Goal: Task Accomplishment & Management: Use online tool/utility

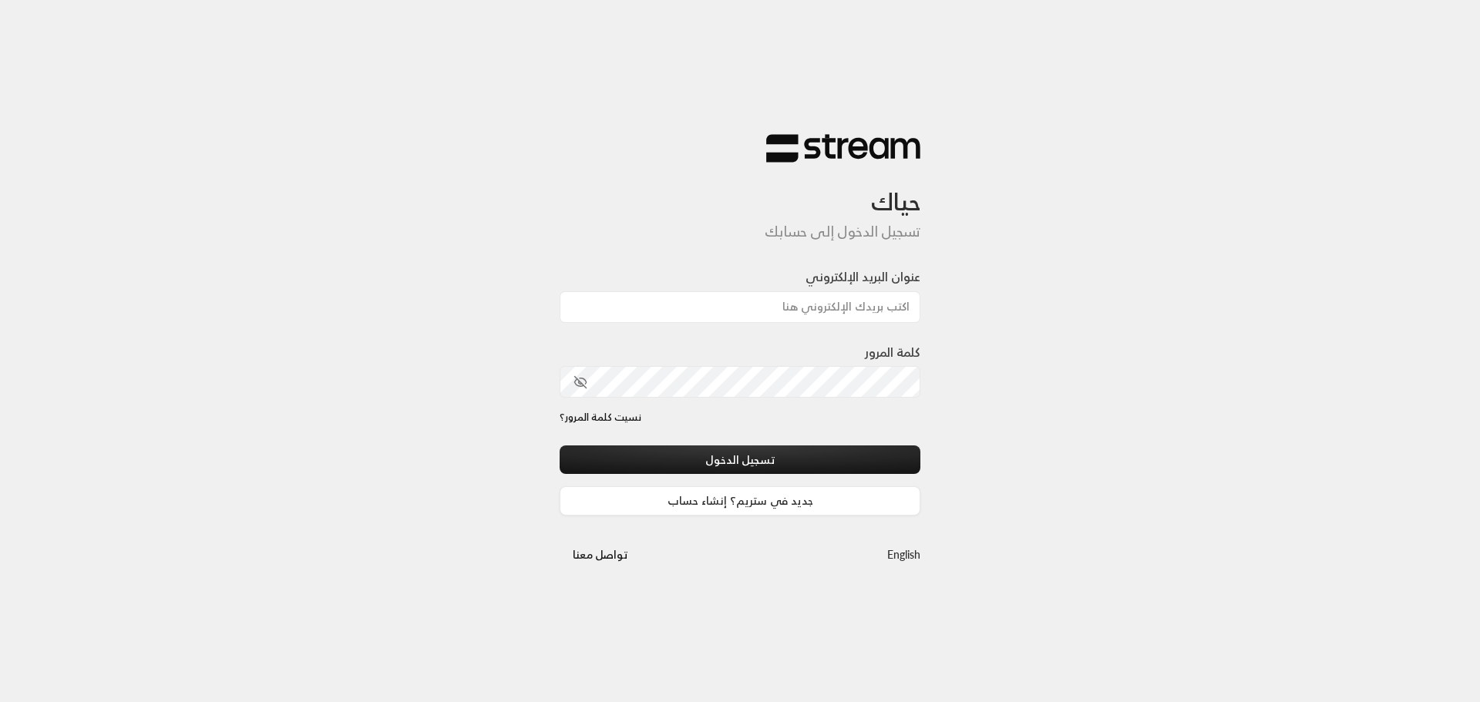
type input "[PERSON_NAME][EMAIL_ADDRESS][DOMAIN_NAME]"
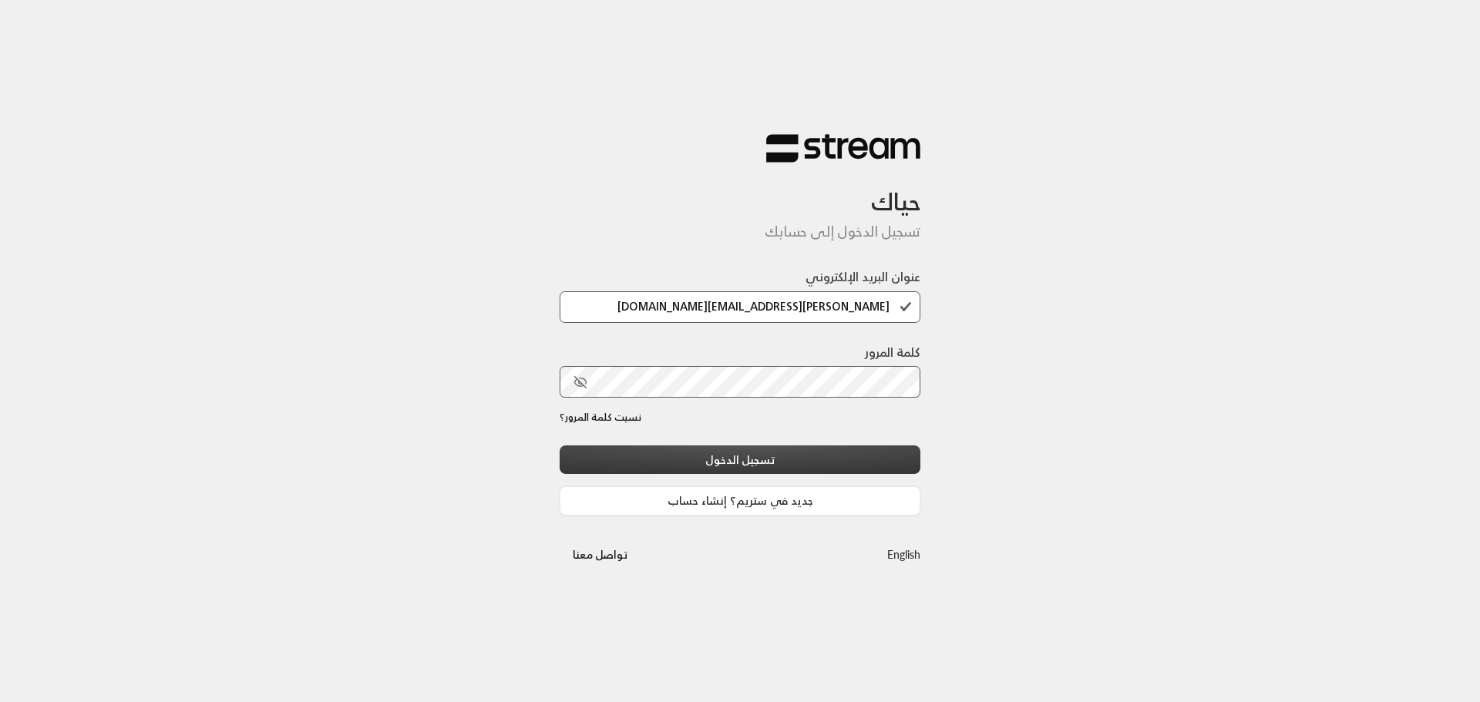
click at [771, 461] on button "تسجيل الدخول" at bounding box center [740, 459] width 361 height 29
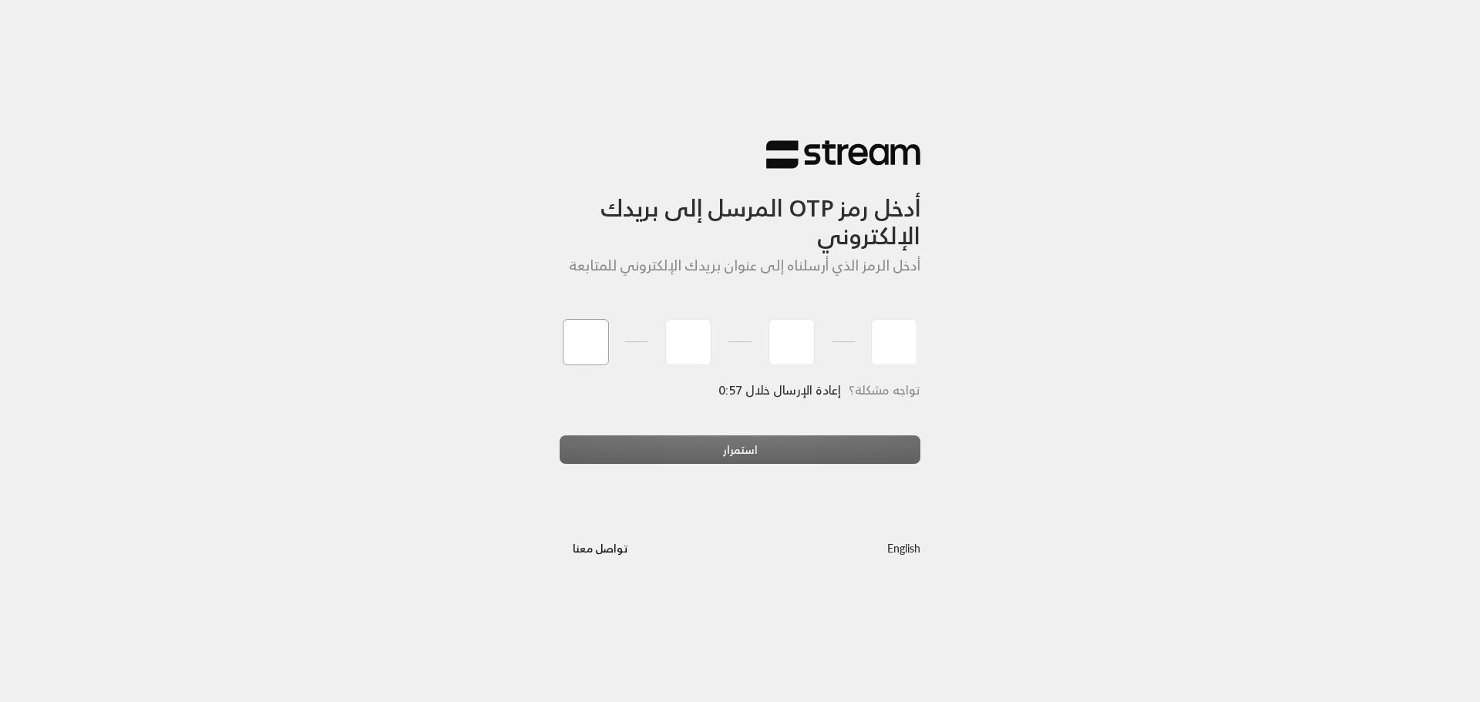
click at [573, 348] on input "tel" at bounding box center [586, 342] width 46 height 46
type input "3"
type input "4"
type input "0"
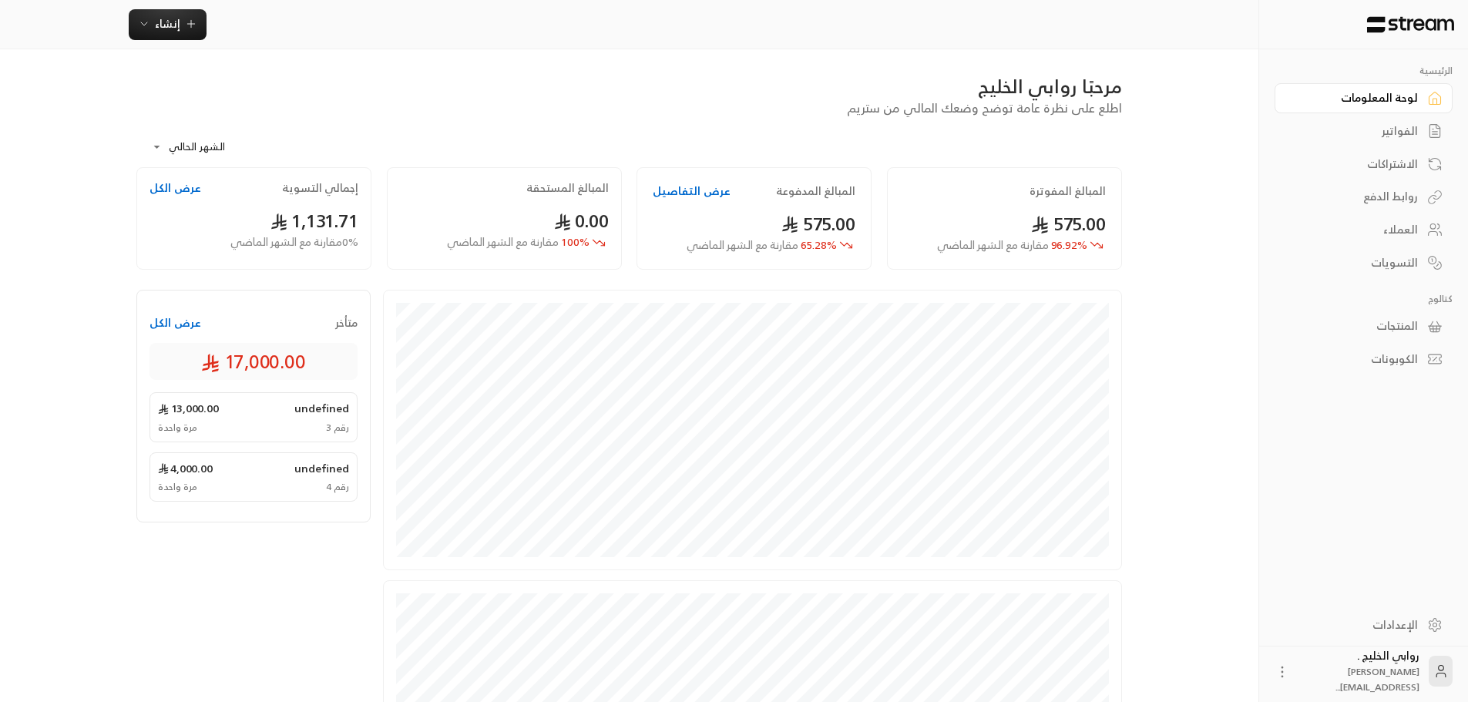
drag, startPoint x: 458, startPoint y: 2, endPoint x: 306, endPoint y: 37, distance: 155.7
click at [307, 37] on div "إنشاء" at bounding box center [629, 24] width 1033 height 31
click at [187, 27] on icon "button" at bounding box center [191, 24] width 12 height 12
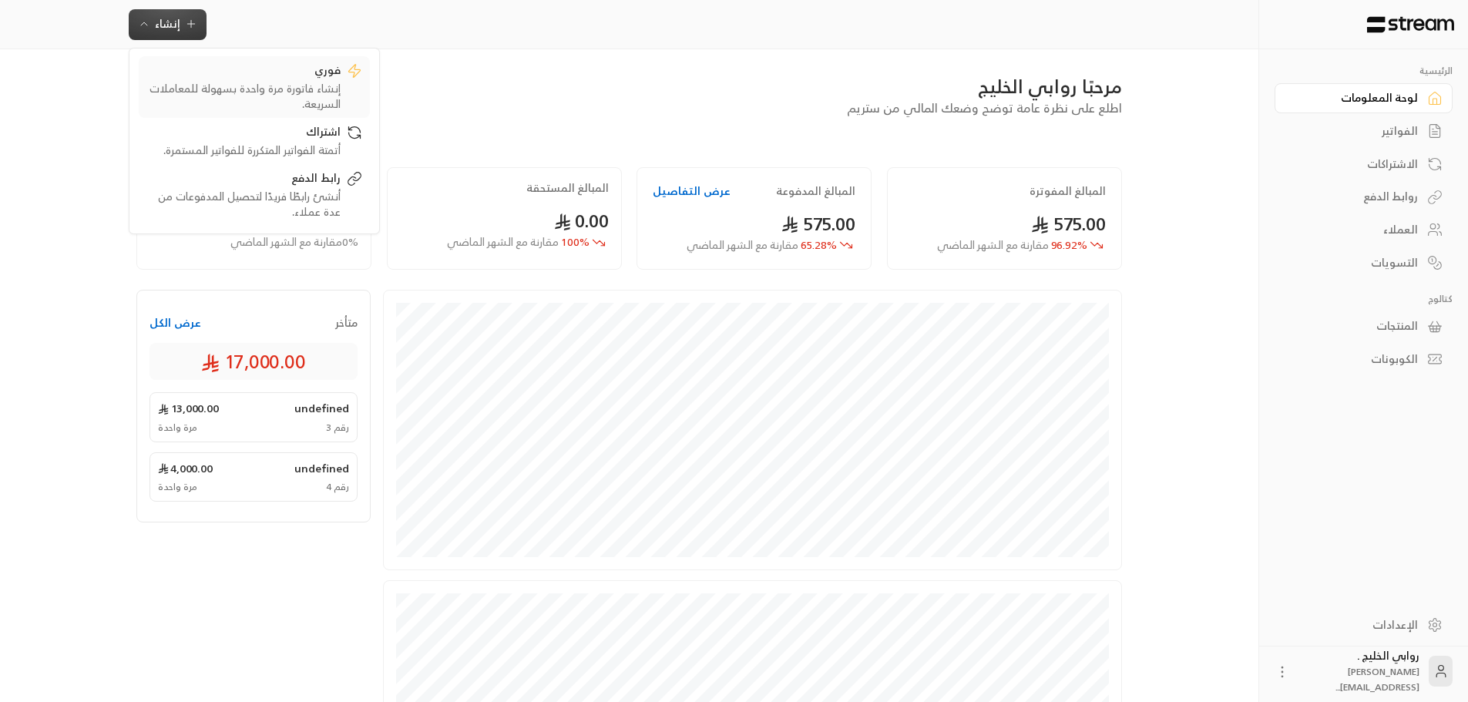
click at [281, 92] on div "إنشاء فاتورة مرة واحدة بسهولة للمعاملات السريعة." at bounding box center [243, 96] width 194 height 31
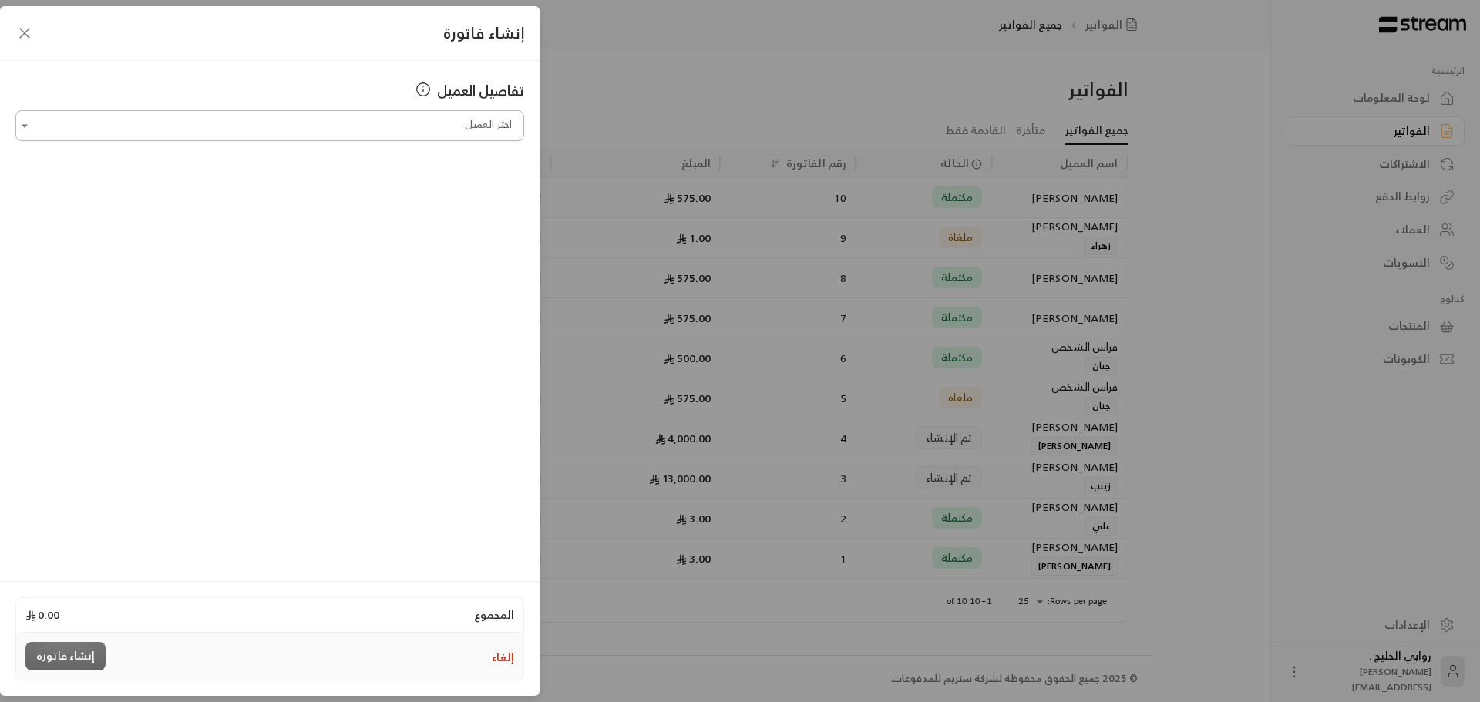
click at [310, 134] on input "اختر العميل" at bounding box center [269, 126] width 509 height 27
type input "*"
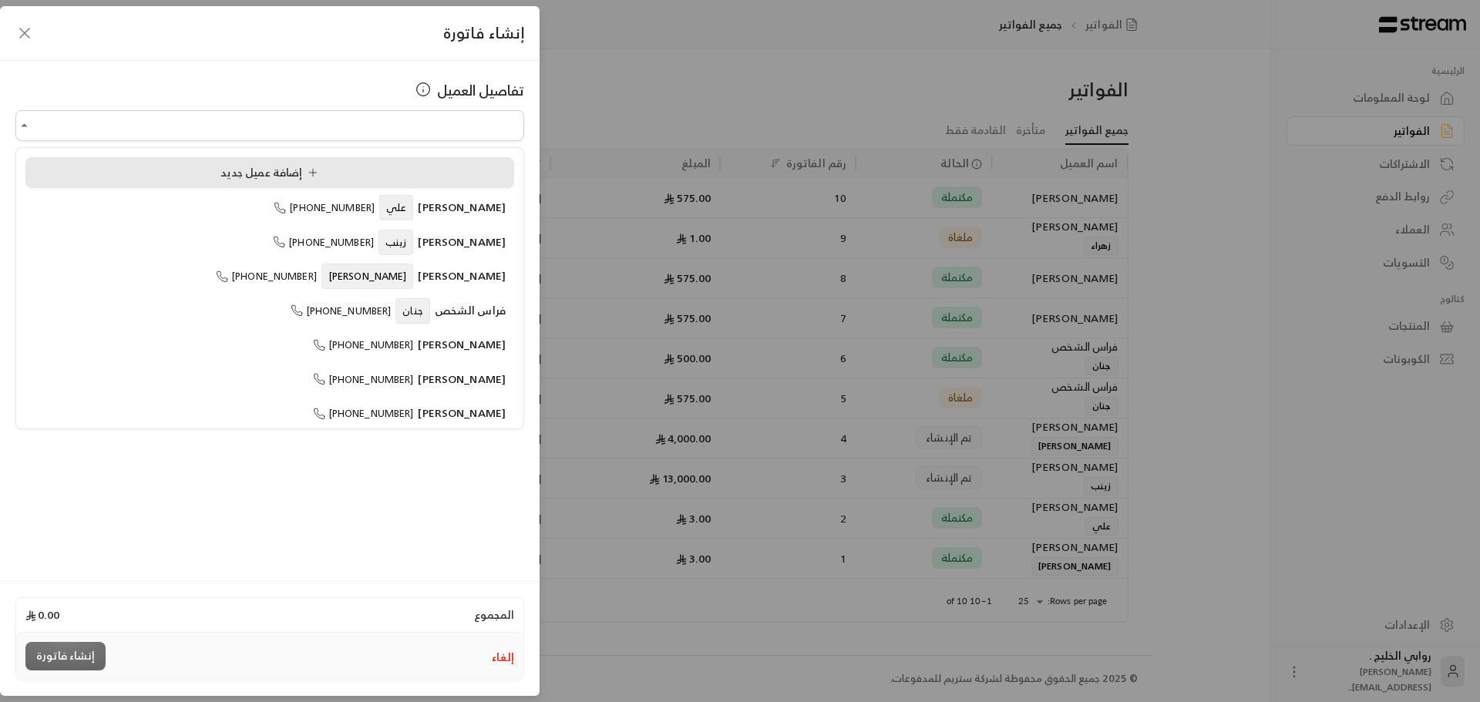
click at [301, 169] on span "إضافة عميل جديد" at bounding box center [272, 172] width 104 height 19
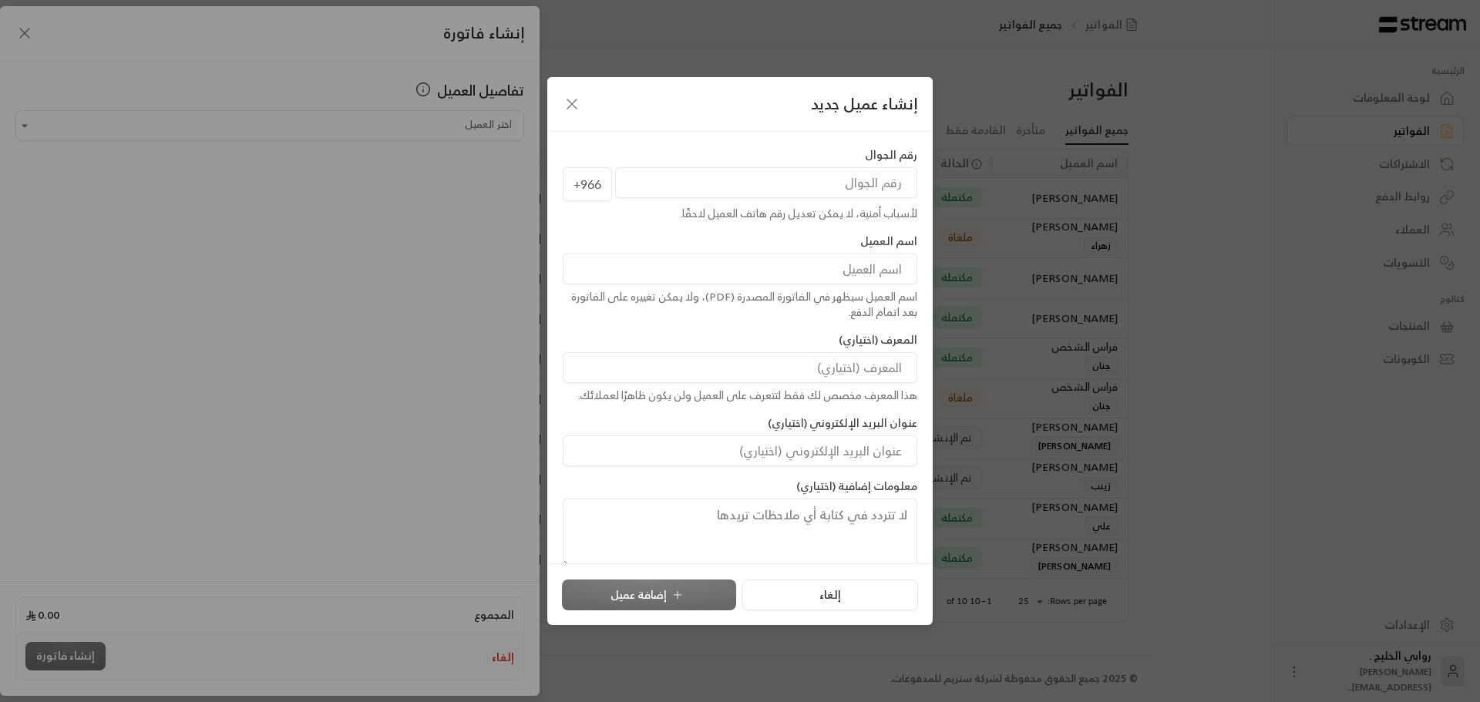
click at [724, 179] on input "tel" at bounding box center [766, 182] width 302 height 31
type input "505871253"
click at [745, 264] on input at bounding box center [740, 269] width 355 height 31
type input "[PERSON_NAME]"
click at [690, 586] on button "إضافة عميل" at bounding box center [649, 595] width 174 height 31
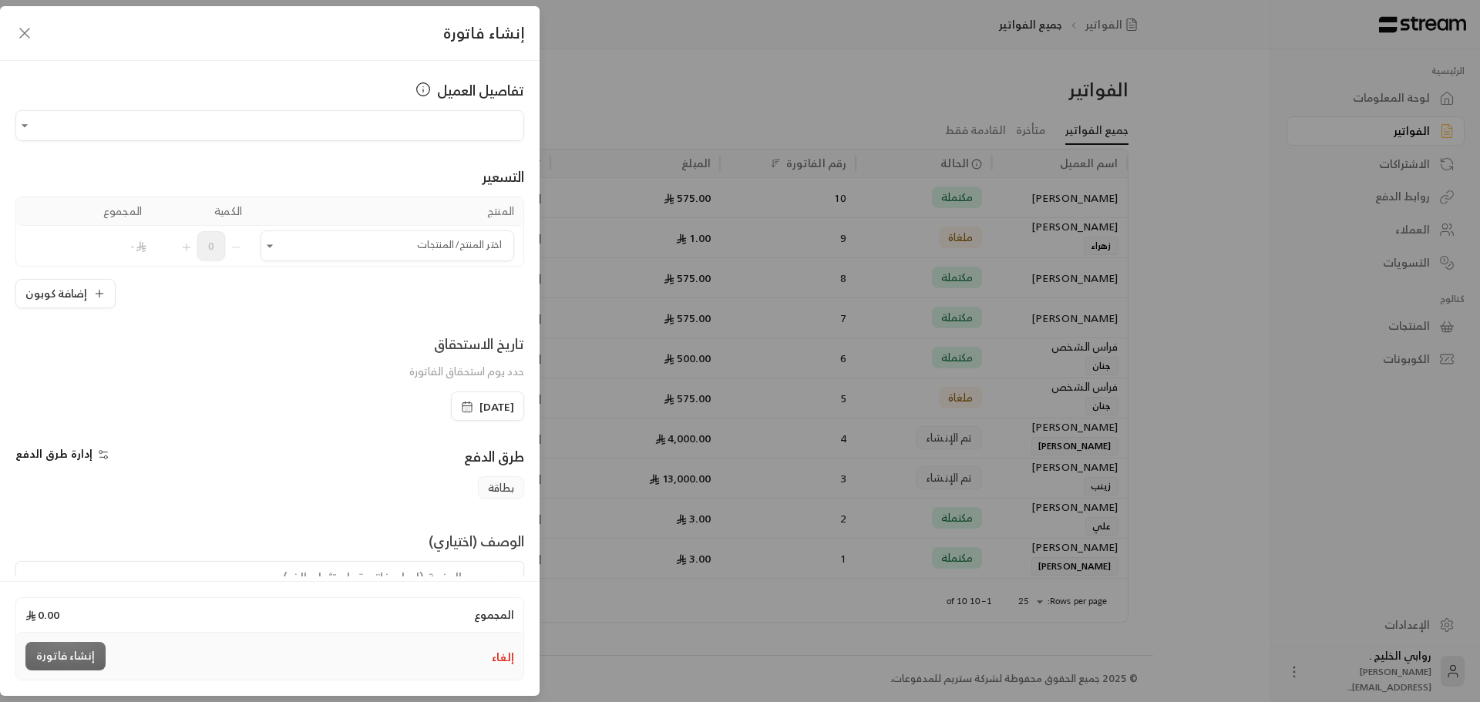
type input "**********"
click at [385, 234] on input "اختر العميل" at bounding box center [387, 246] width 254 height 27
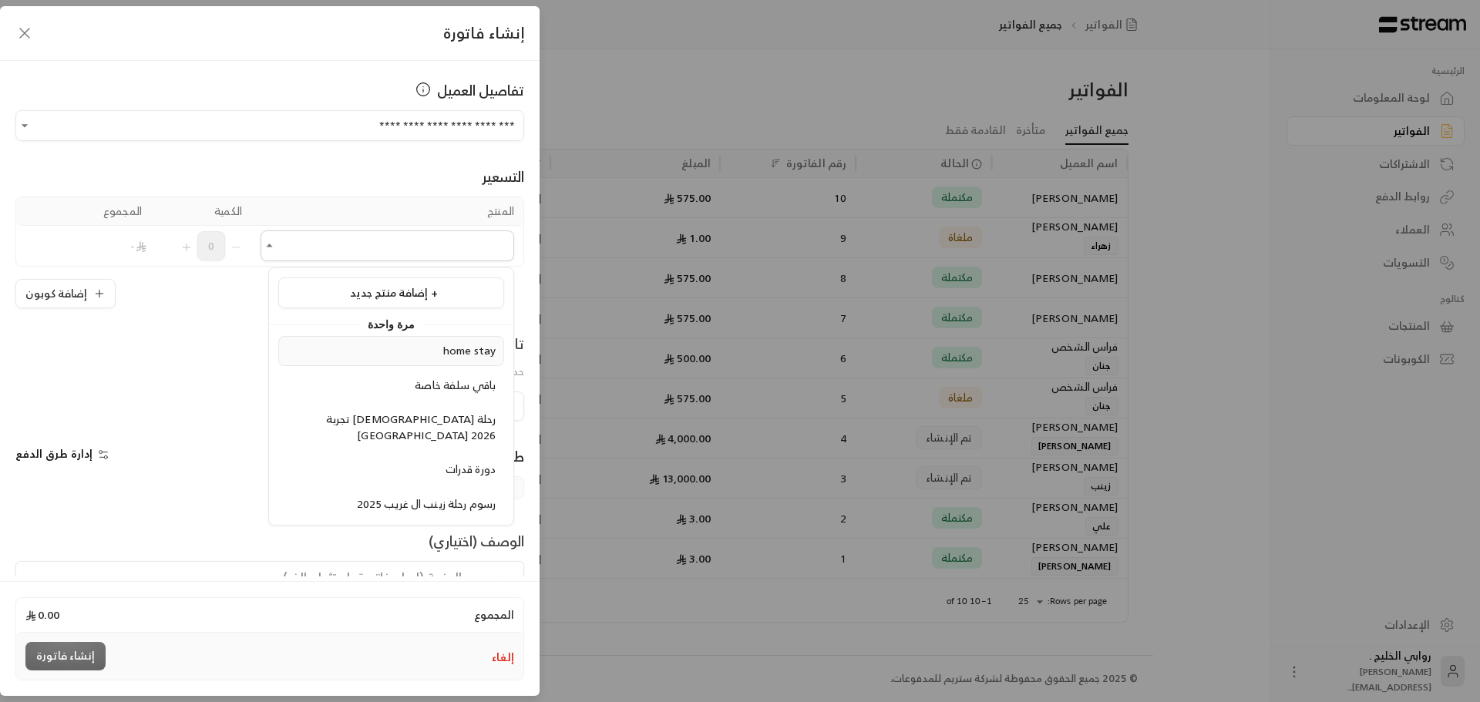
click at [452, 342] on span "home stay" at bounding box center [468, 350] width 53 height 19
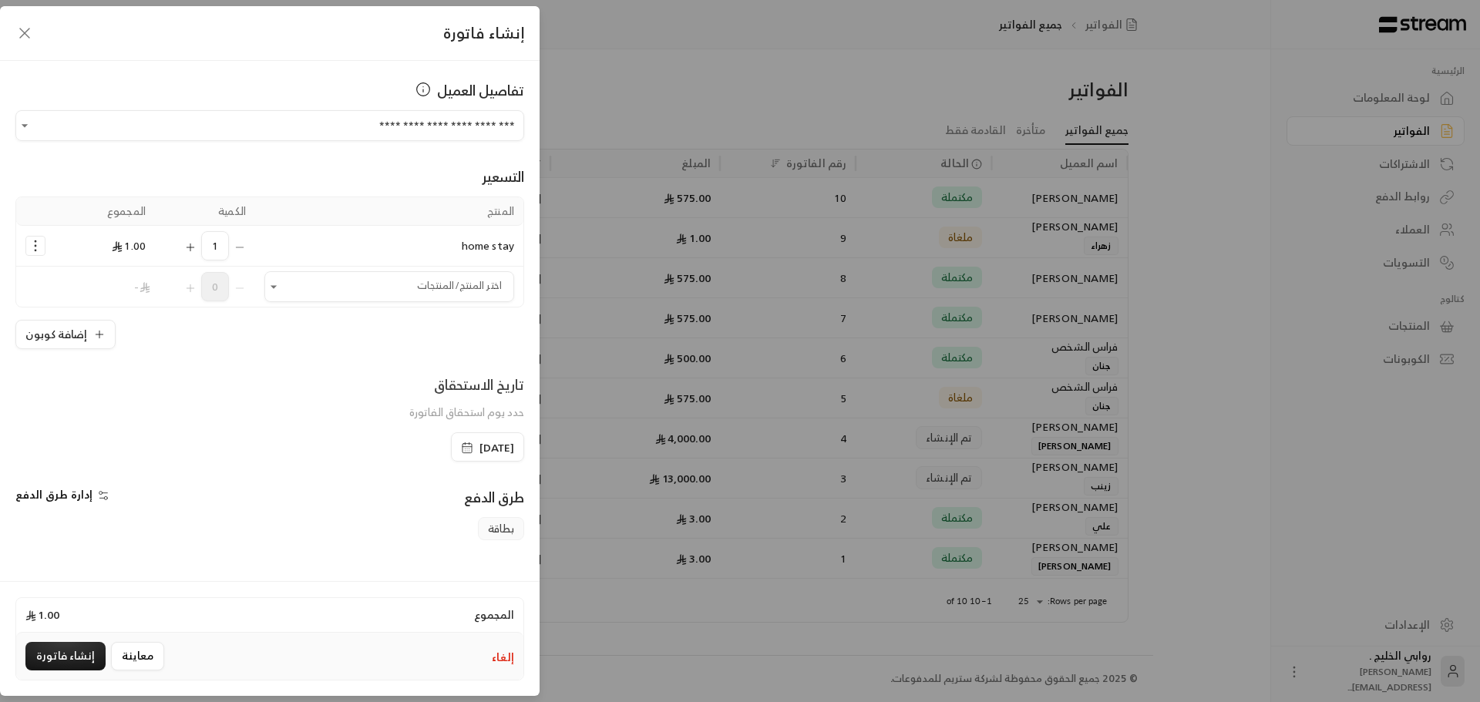
click at [146, 247] on span "1.00" at bounding box center [129, 245] width 34 height 19
click at [136, 241] on span "1.00" at bounding box center [129, 245] width 34 height 19
click at [146, 268] on td "-" at bounding box center [105, 287] width 100 height 40
click at [141, 245] on span "1.00" at bounding box center [129, 245] width 34 height 19
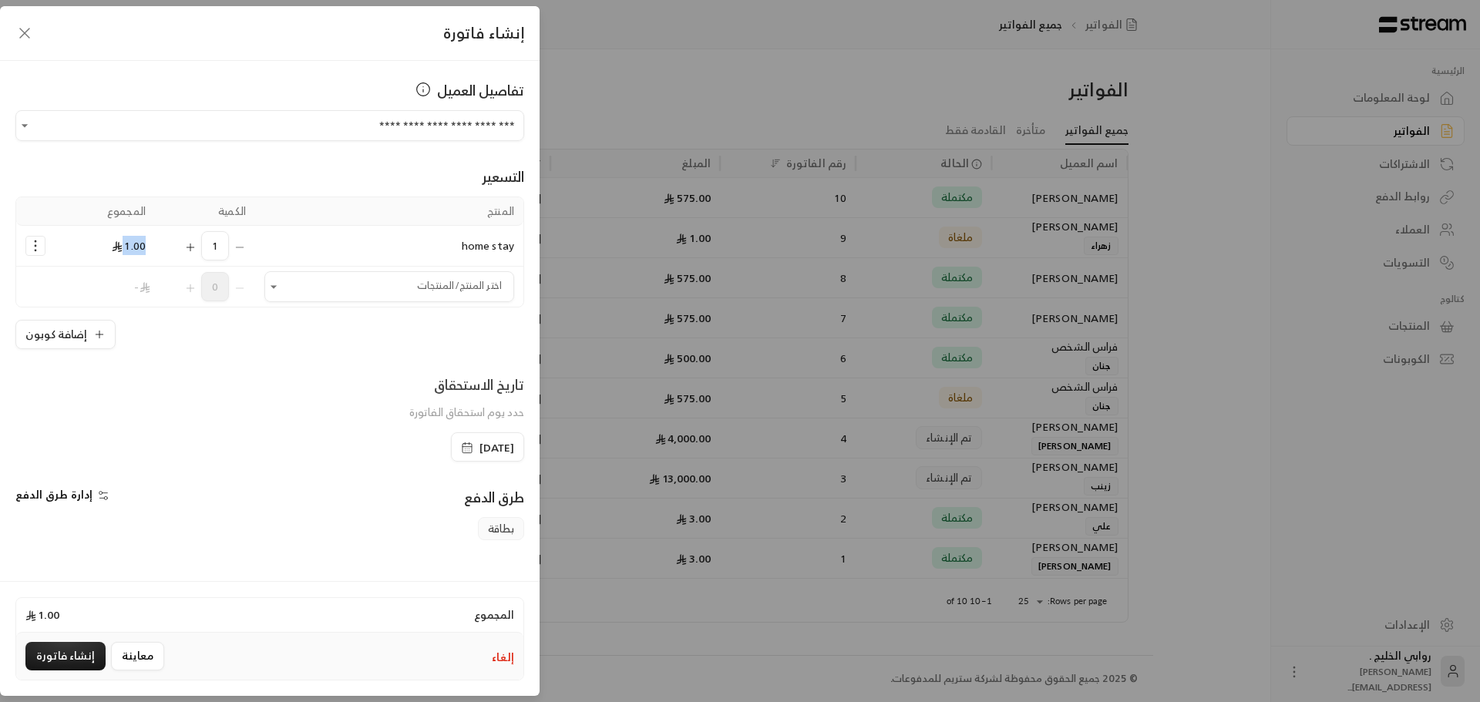
click at [141, 245] on span "1.00" at bounding box center [129, 245] width 34 height 19
click at [201, 357] on div "**********" at bounding box center [269, 319] width 539 height 516
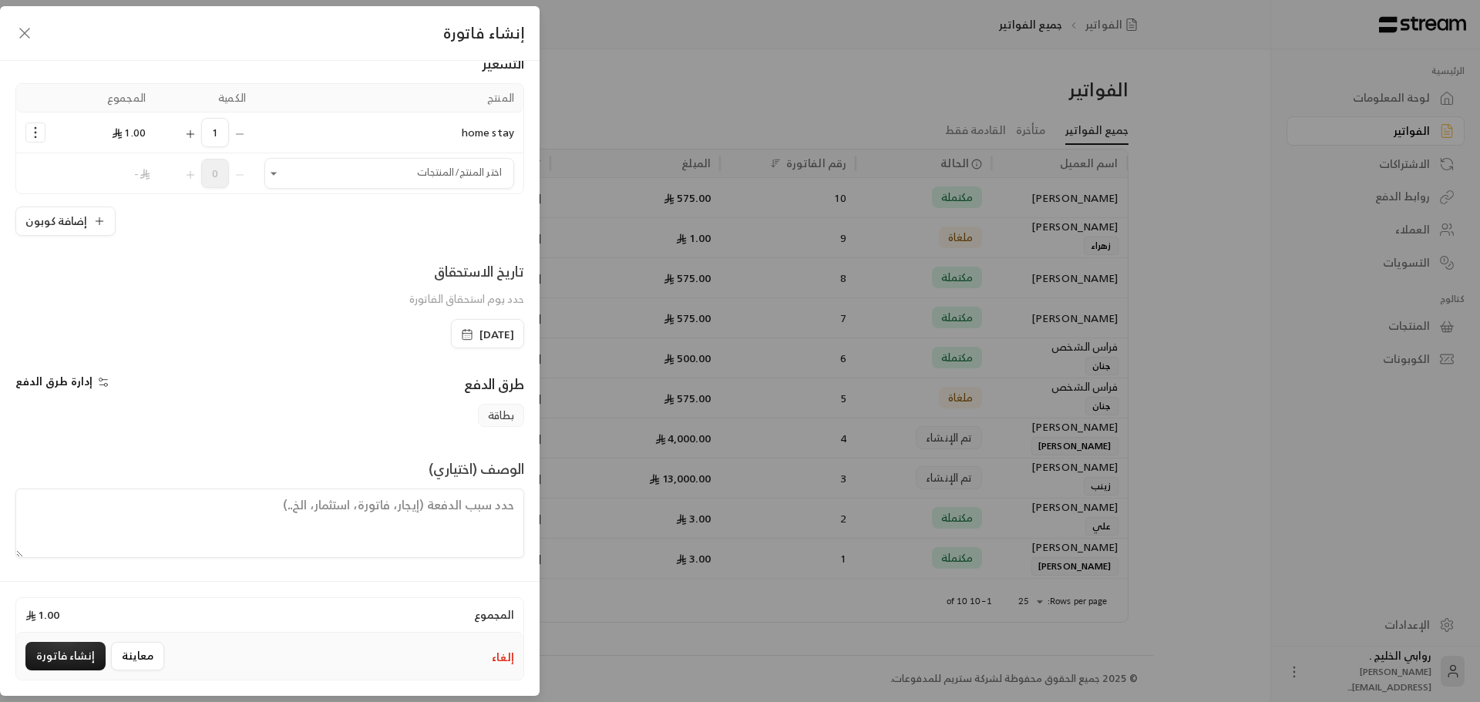
click at [492, 414] on span "بطاقة" at bounding box center [501, 415] width 46 height 23
click at [92, 388] on span "إدارة طرق الدفع" at bounding box center [53, 380] width 77 height 19
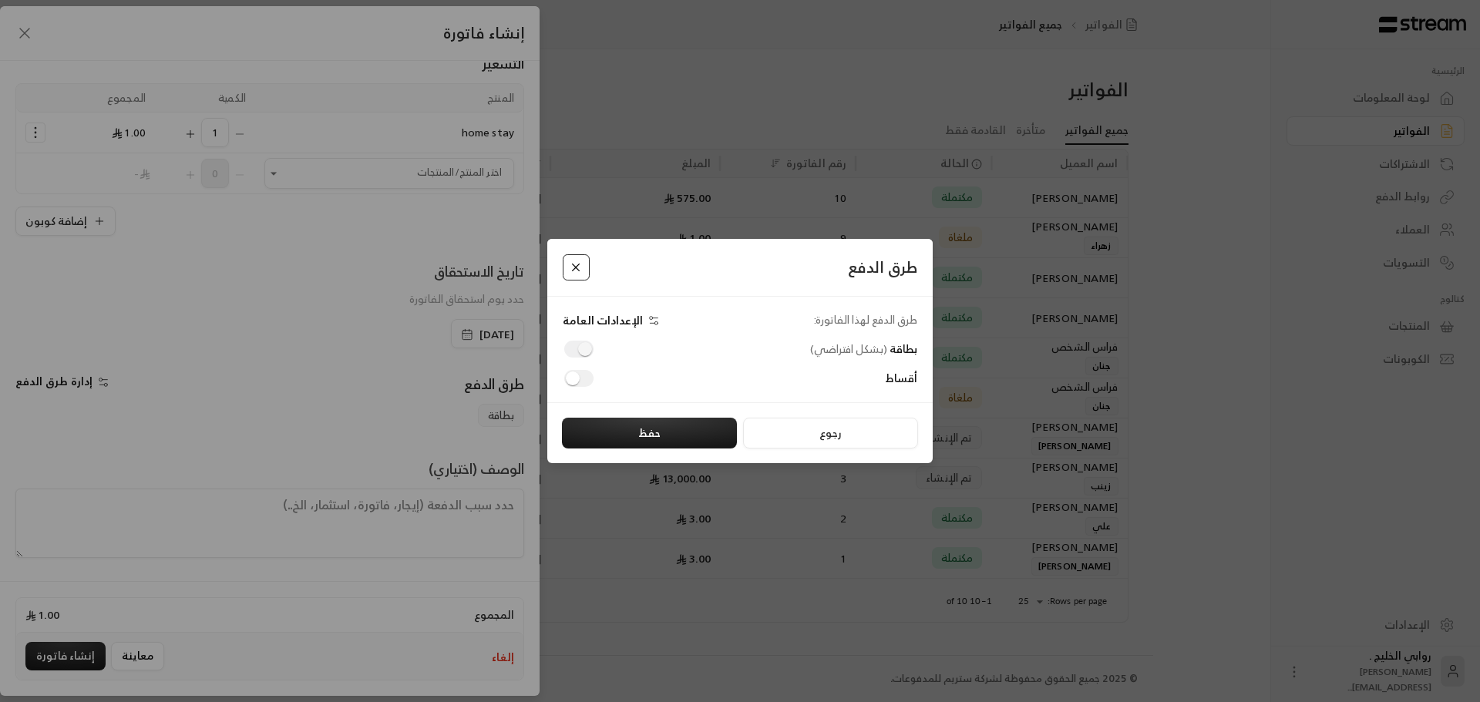
click at [581, 276] on button "Close" at bounding box center [576, 267] width 27 height 27
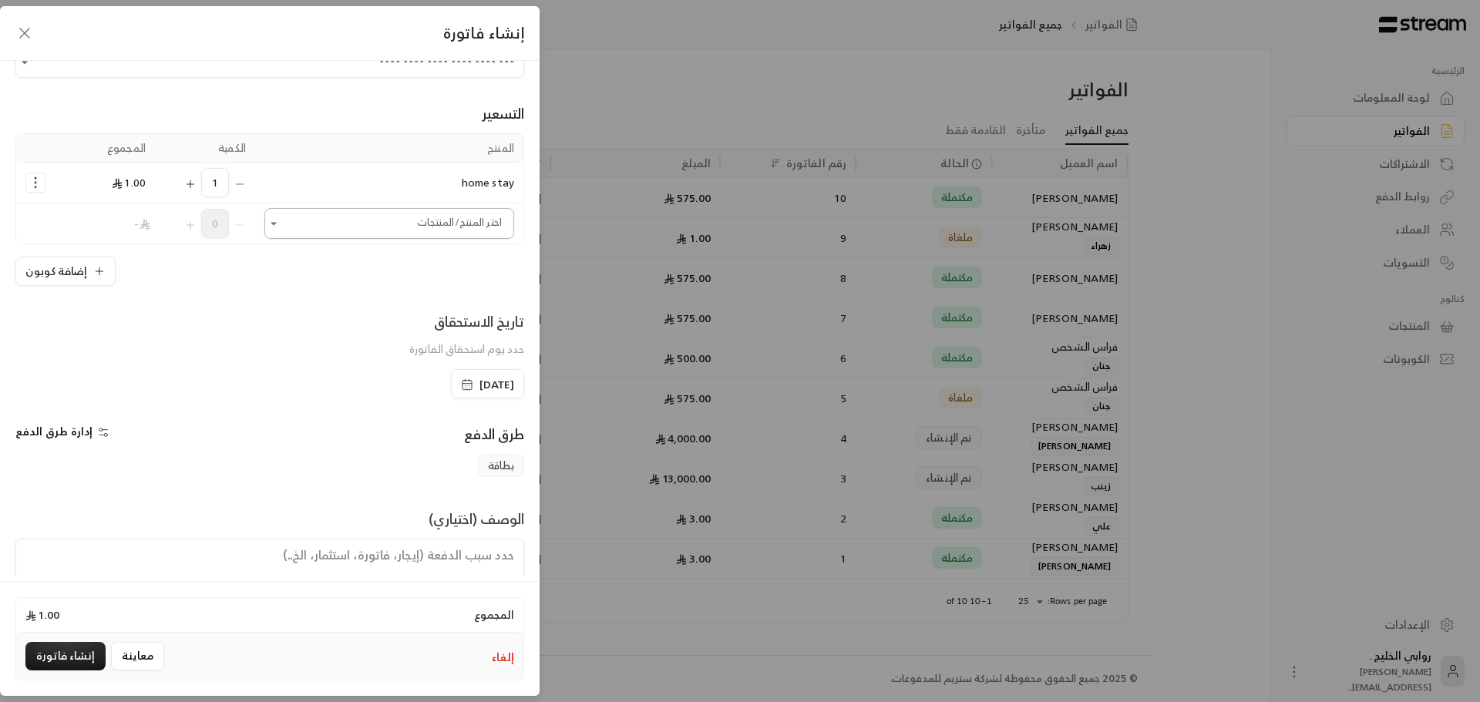
scroll to position [0, 0]
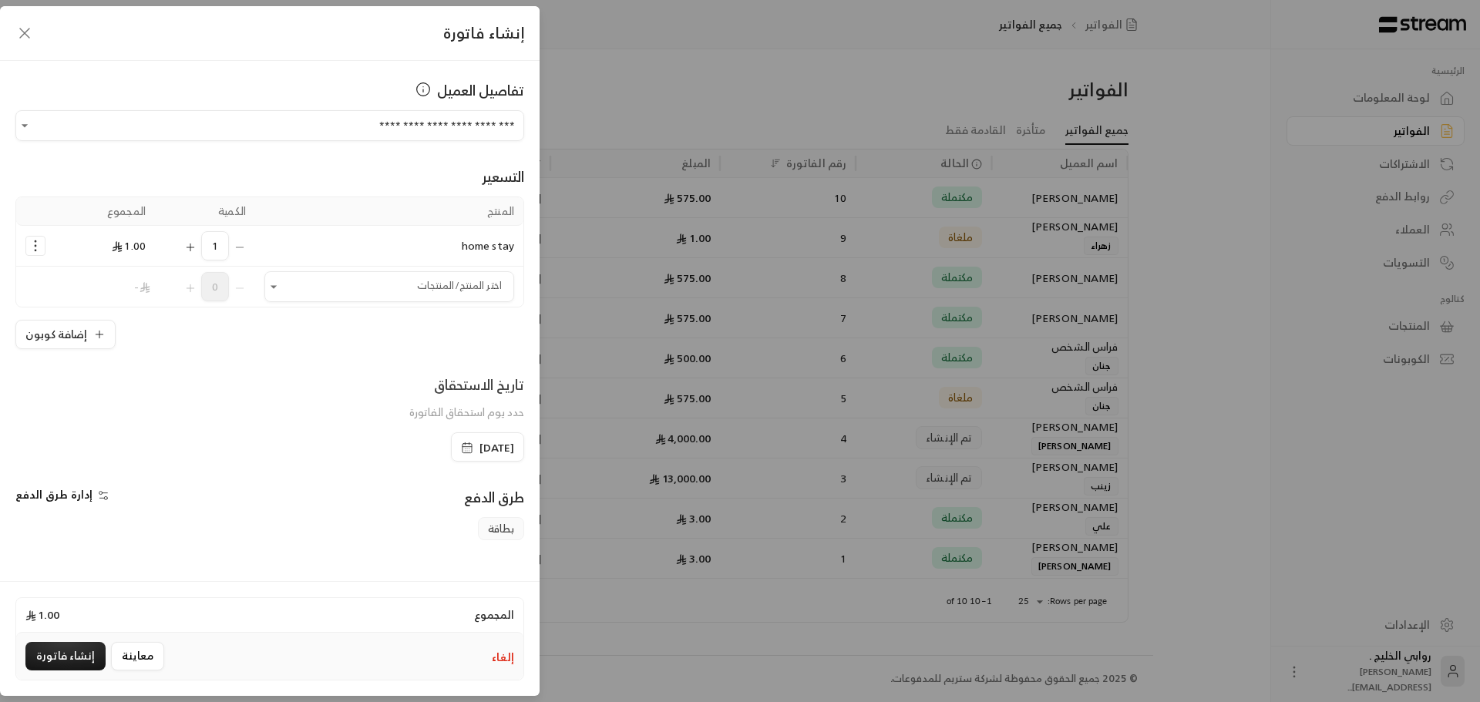
click at [22, 244] on div "**********" at bounding box center [269, 319] width 539 height 516
click at [36, 242] on circle "Selected Products" at bounding box center [36, 242] width 2 height 2
click at [86, 243] on td "1.00" at bounding box center [105, 246] width 100 height 41
click at [197, 244] on icon "Selected Products" at bounding box center [190, 247] width 12 height 12
click at [246, 242] on icon "Selected Products" at bounding box center [240, 247] width 12 height 12
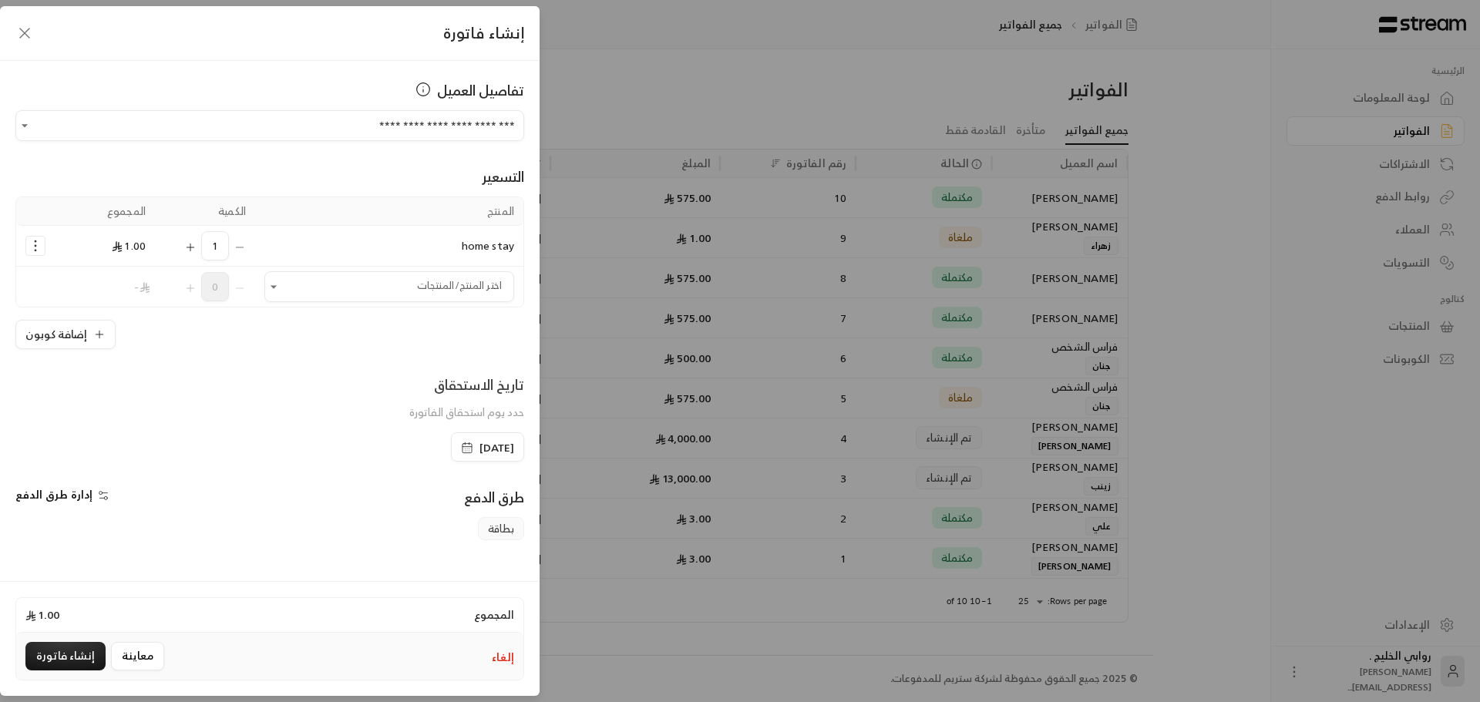
click at [446, 244] on td "home stay" at bounding box center [389, 246] width 268 height 41
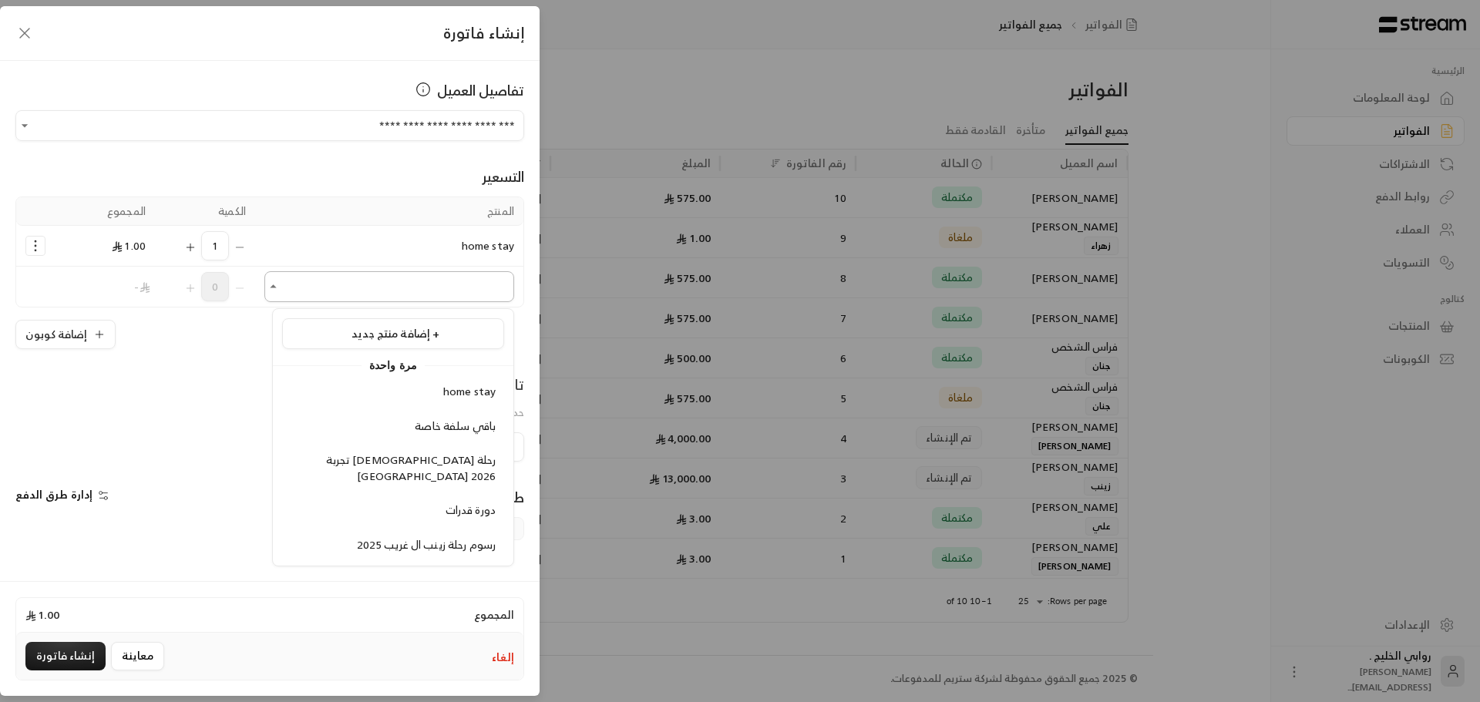
click at [417, 280] on input "اختر العميل" at bounding box center [389, 287] width 250 height 27
click at [416, 331] on span "إضافة منتج جديد +" at bounding box center [395, 333] width 88 height 19
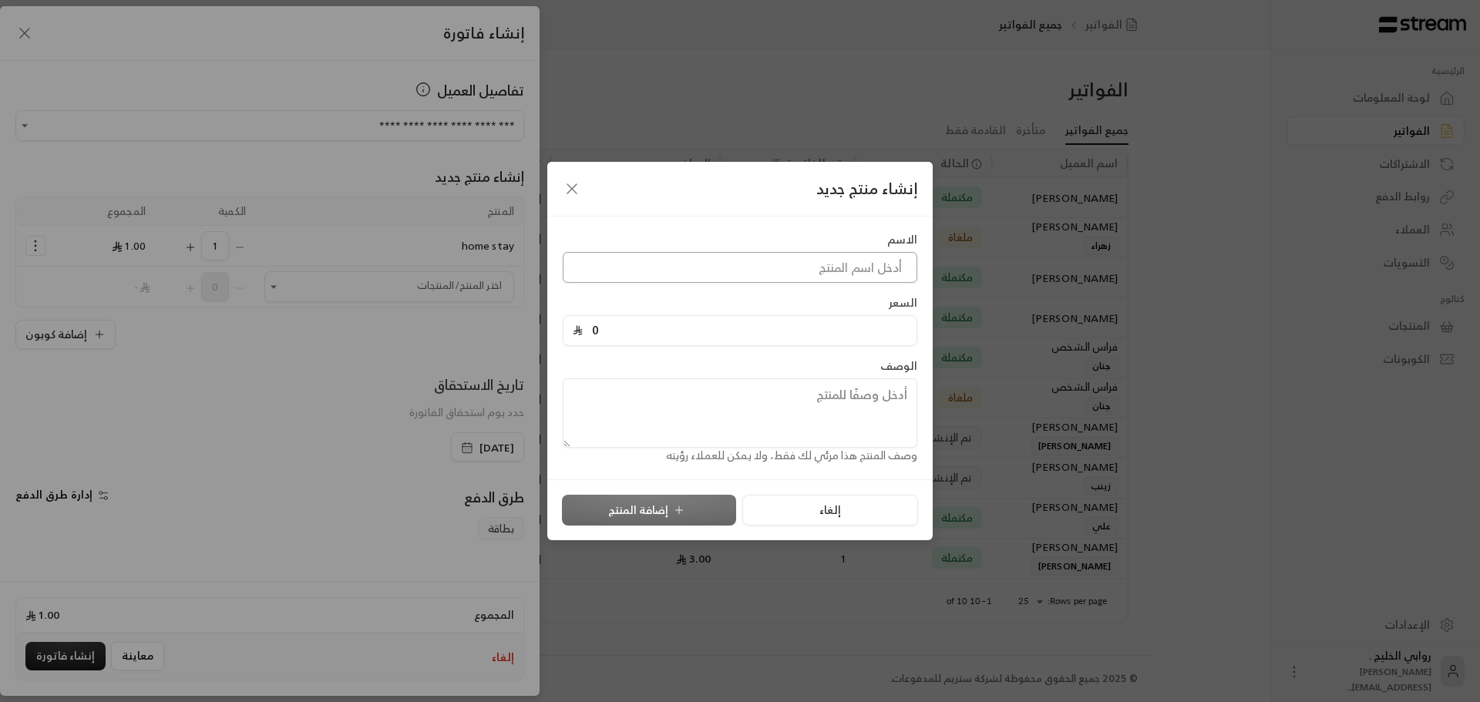
click at [692, 259] on input at bounding box center [740, 267] width 355 height 31
type input "السكن مع عائلة - [PERSON_NAME]"
click at [697, 333] on input "0" at bounding box center [745, 330] width 324 height 29
type input "10000"
click at [659, 499] on button "إضافة المنتج" at bounding box center [649, 510] width 174 height 31
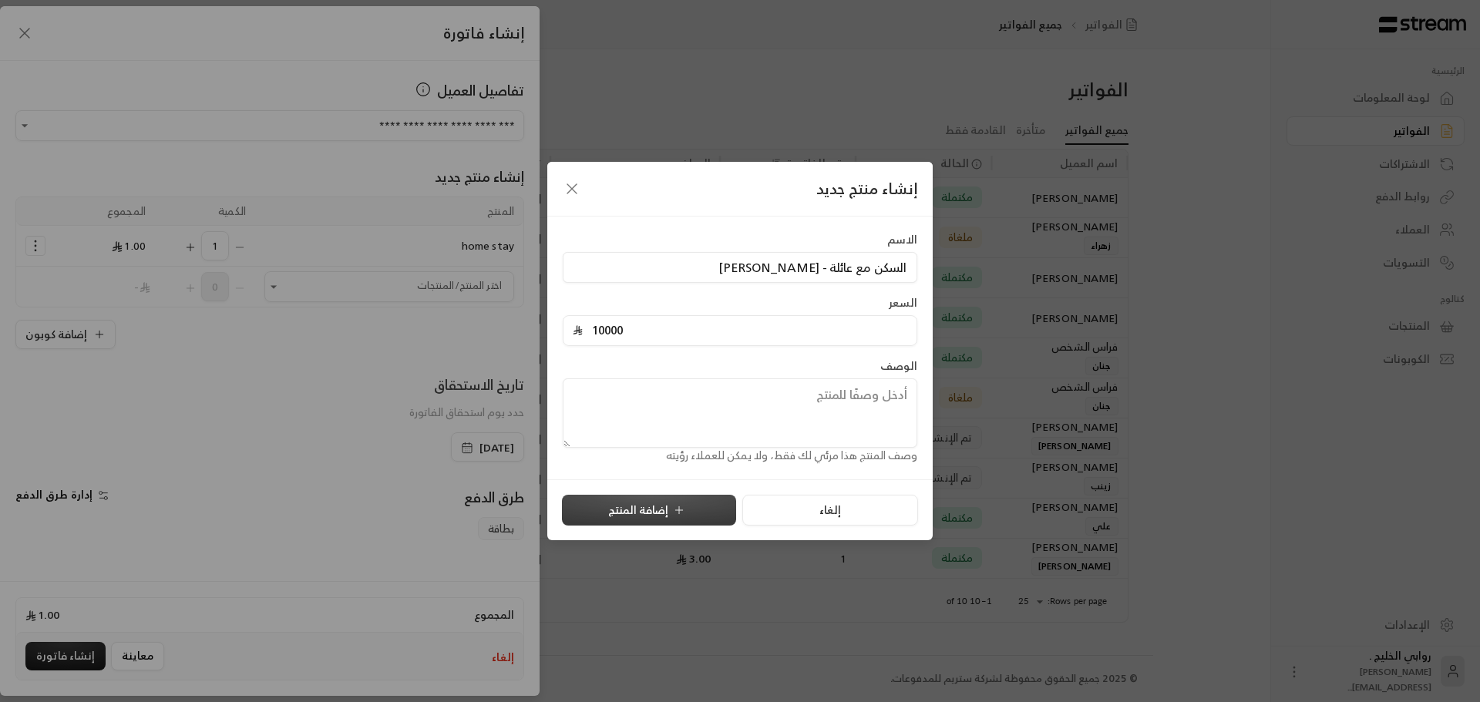
type input "0"
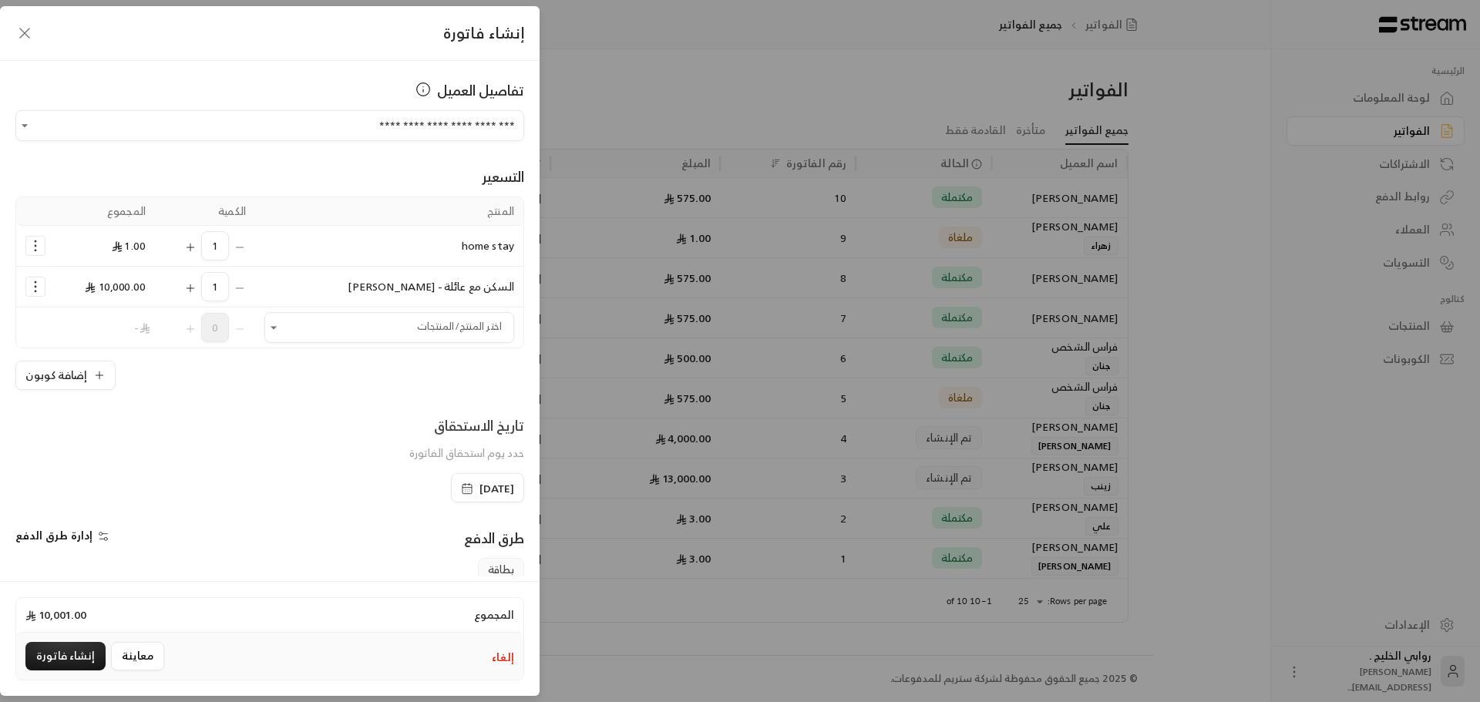
click at [197, 244] on icon "Selected Products" at bounding box center [190, 247] width 12 height 12
click at [241, 247] on icon "Selected Products" at bounding box center [240, 247] width 12 height 12
click at [241, 247] on div "1" at bounding box center [205, 245] width 82 height 29
click at [246, 247] on div "1" at bounding box center [205, 245] width 82 height 29
click at [36, 241] on circle "Selected Products" at bounding box center [36, 242] width 2 height 2
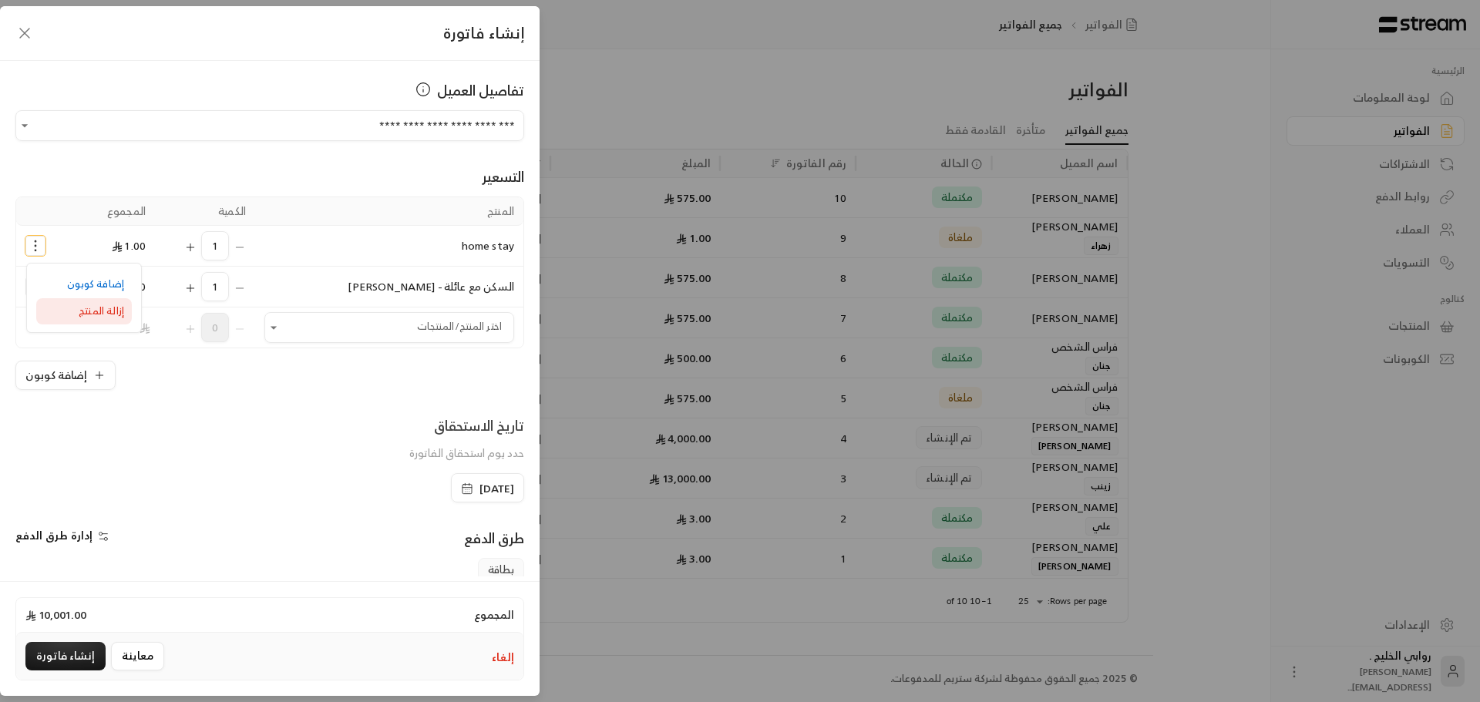
click at [87, 307] on span "إزالة المنتج" at bounding box center [101, 311] width 45 height 18
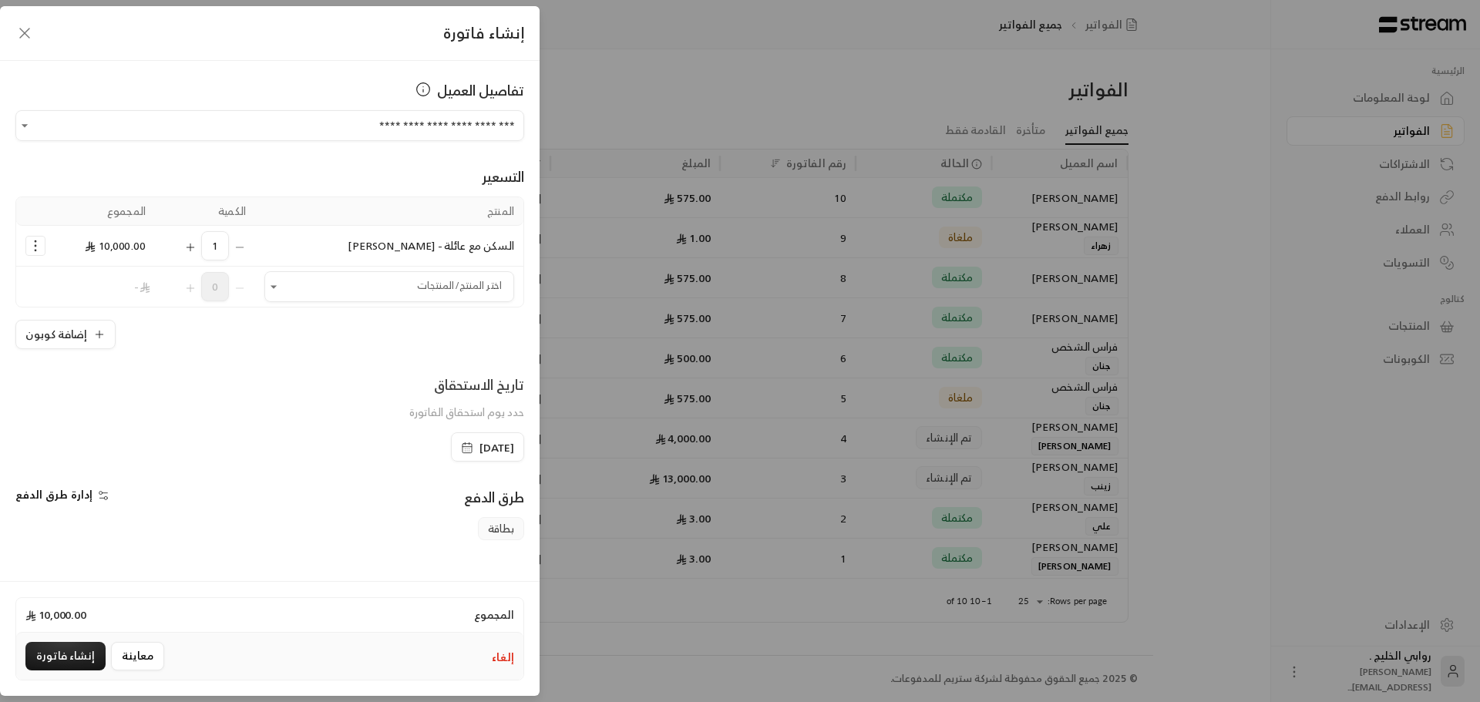
click at [239, 342] on div "إضافة كوبون" at bounding box center [269, 334] width 509 height 29
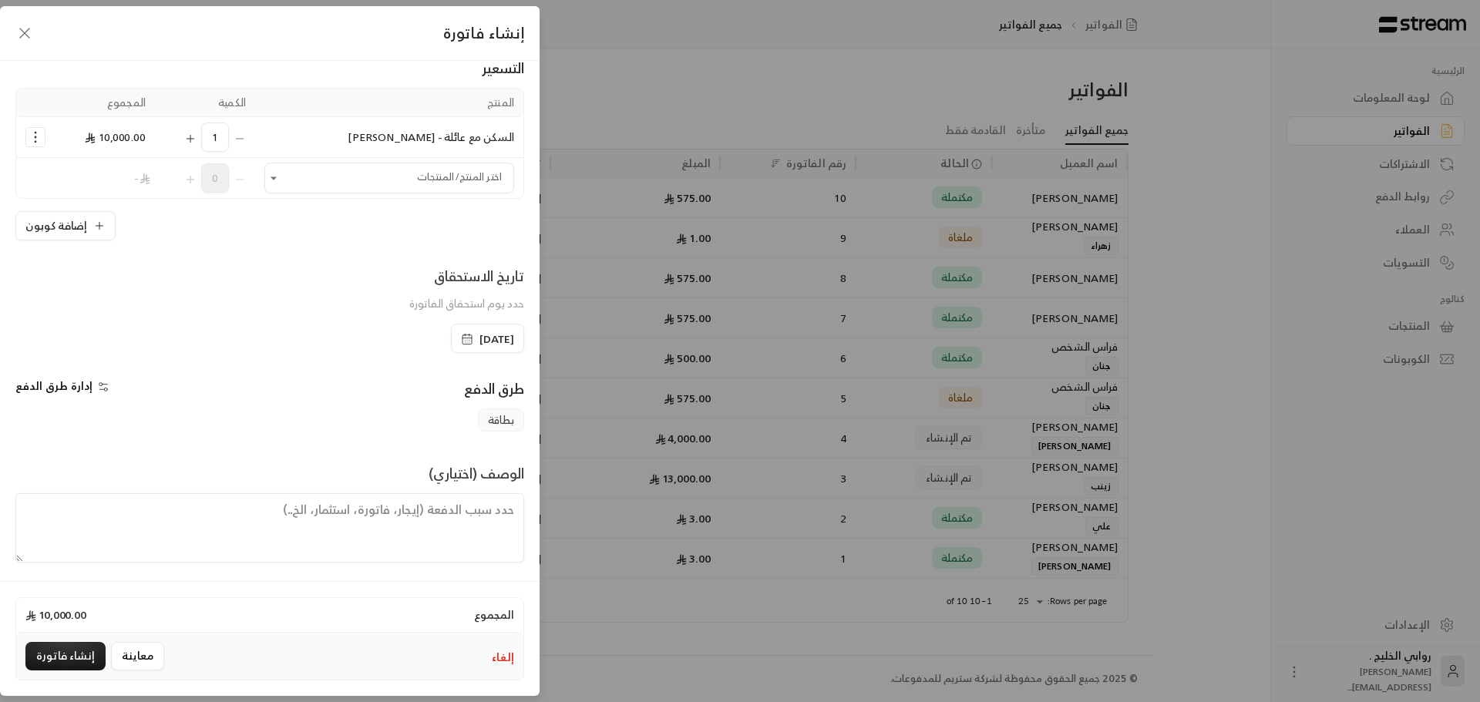
scroll to position [113, 0]
click at [66, 651] on button "إنشاء فاتورة" at bounding box center [65, 656] width 80 height 29
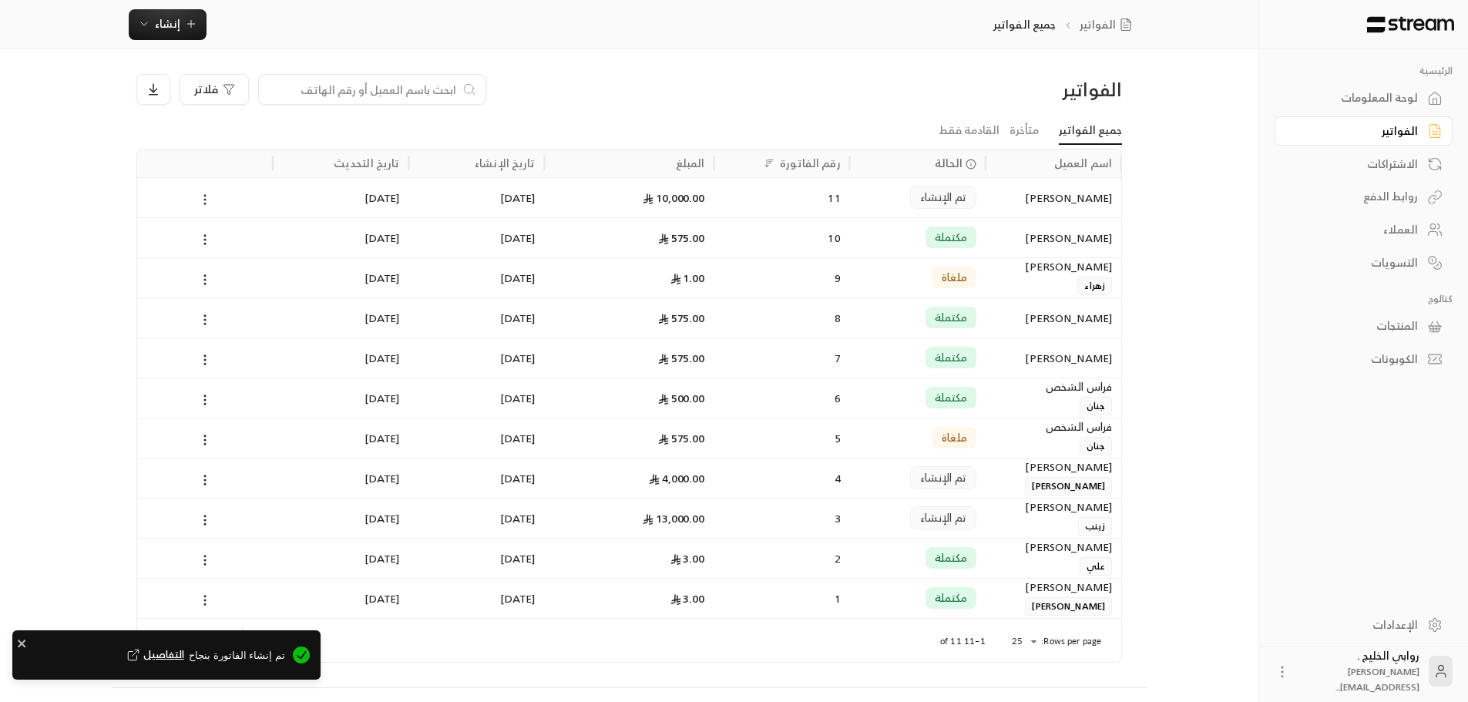
click at [199, 193] on icon at bounding box center [205, 200] width 14 height 14
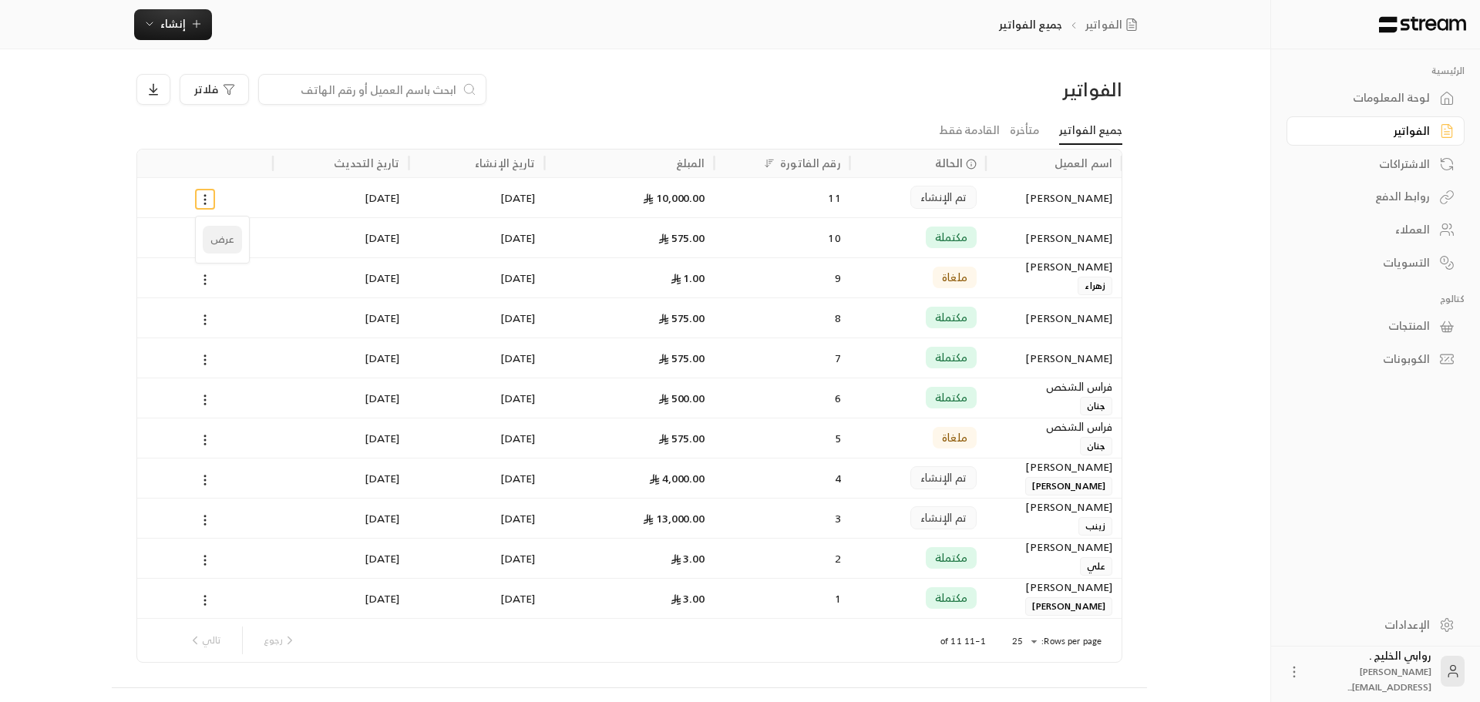
click at [222, 237] on li "عرض" at bounding box center [222, 240] width 39 height 28
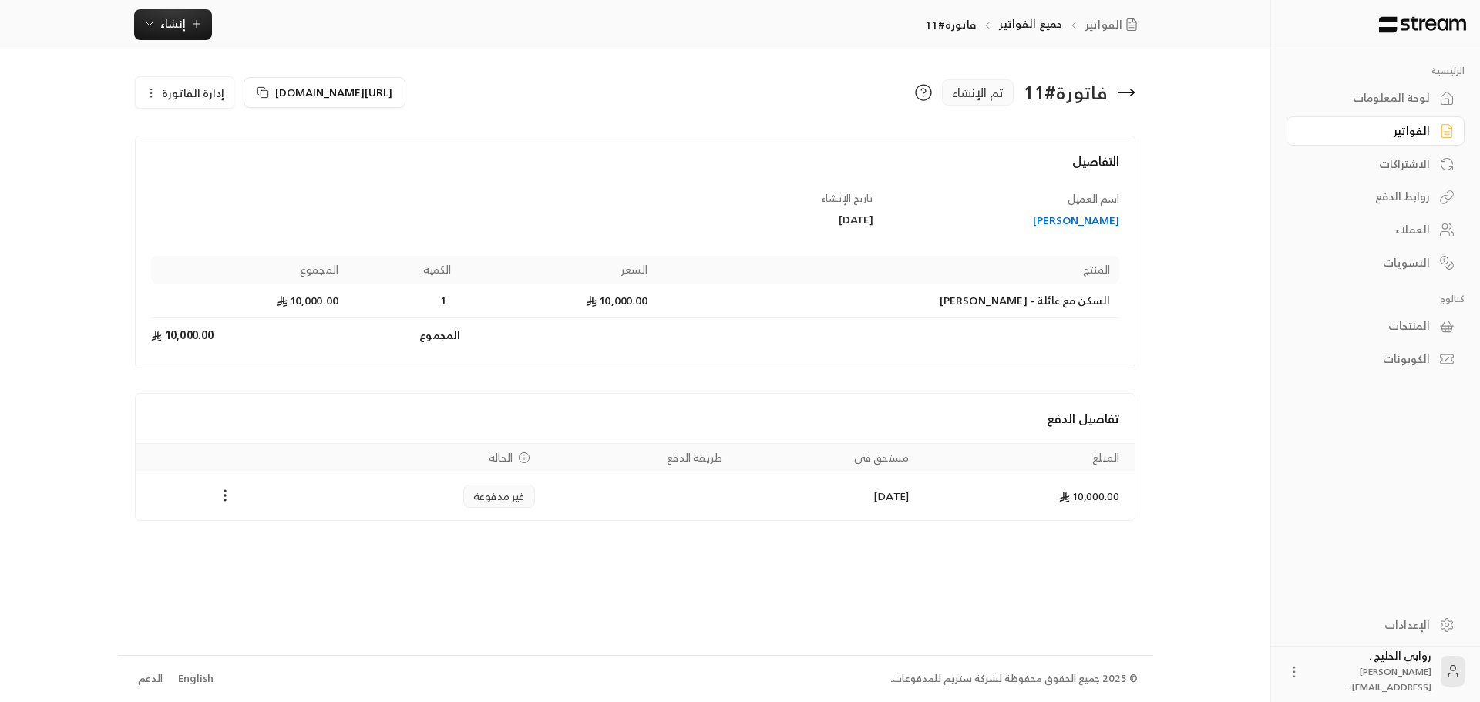
click at [195, 95] on span "إدارة الفاتورة" at bounding box center [193, 92] width 62 height 19
click at [277, 116] on div "فاتورة # 11 تم الإنشاء [URL][DOMAIN_NAME] إدارة الفاتورة تعديل إلغاء" at bounding box center [635, 98] width 1001 height 49
click at [277, 99] on span "[URL][DOMAIN_NAME]" at bounding box center [333, 91] width 117 height 19
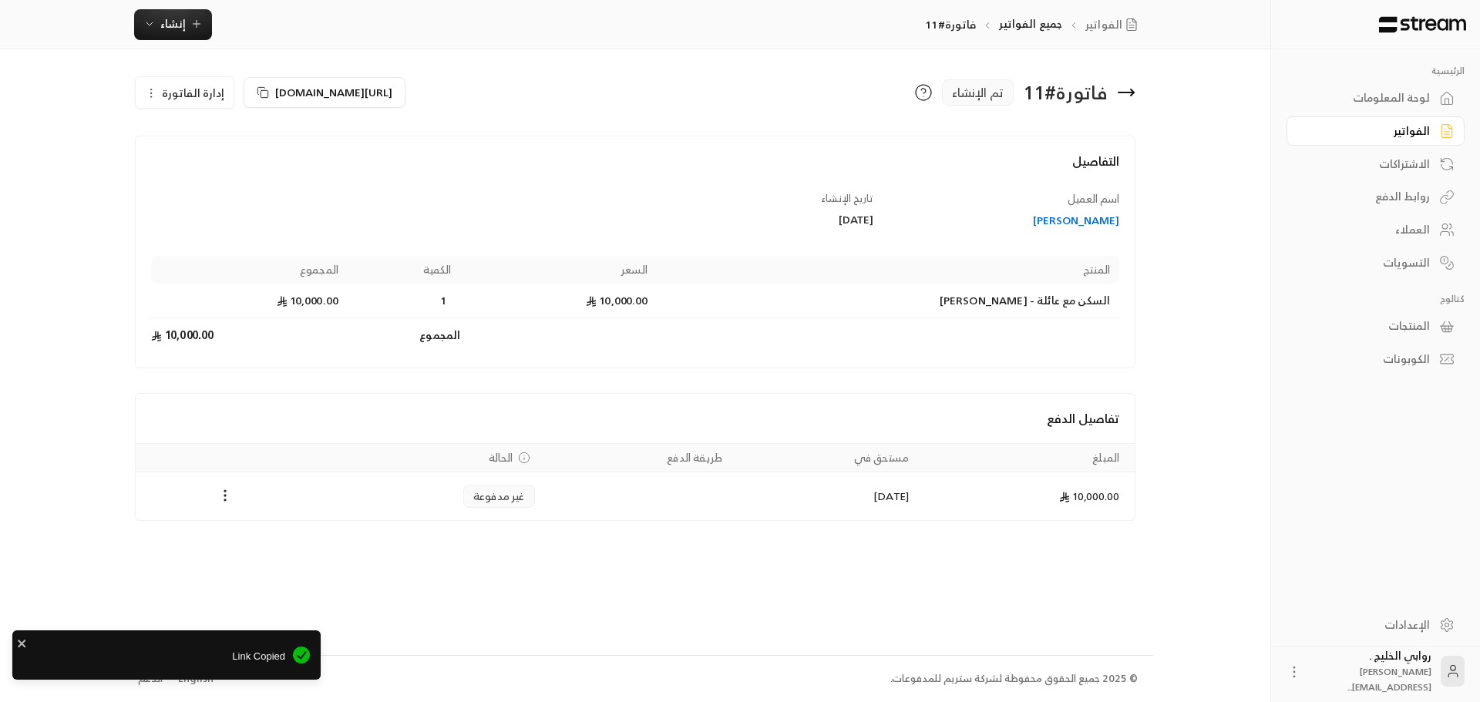
click at [644, 159] on h4 "التفاصيل" at bounding box center [635, 169] width 969 height 34
click at [1128, 99] on icon at bounding box center [1126, 92] width 18 height 18
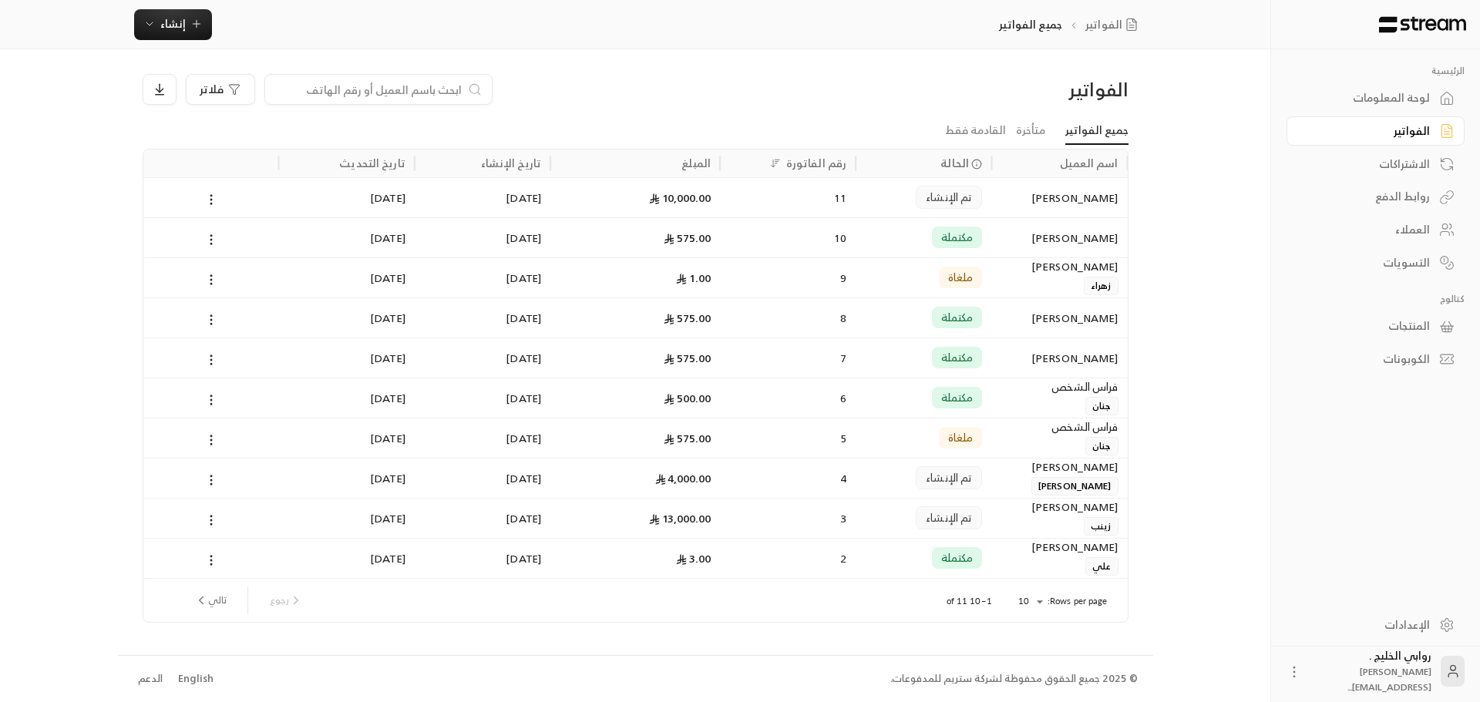
click at [863, 204] on div "تم الإنشاء" at bounding box center [923, 197] width 136 height 40
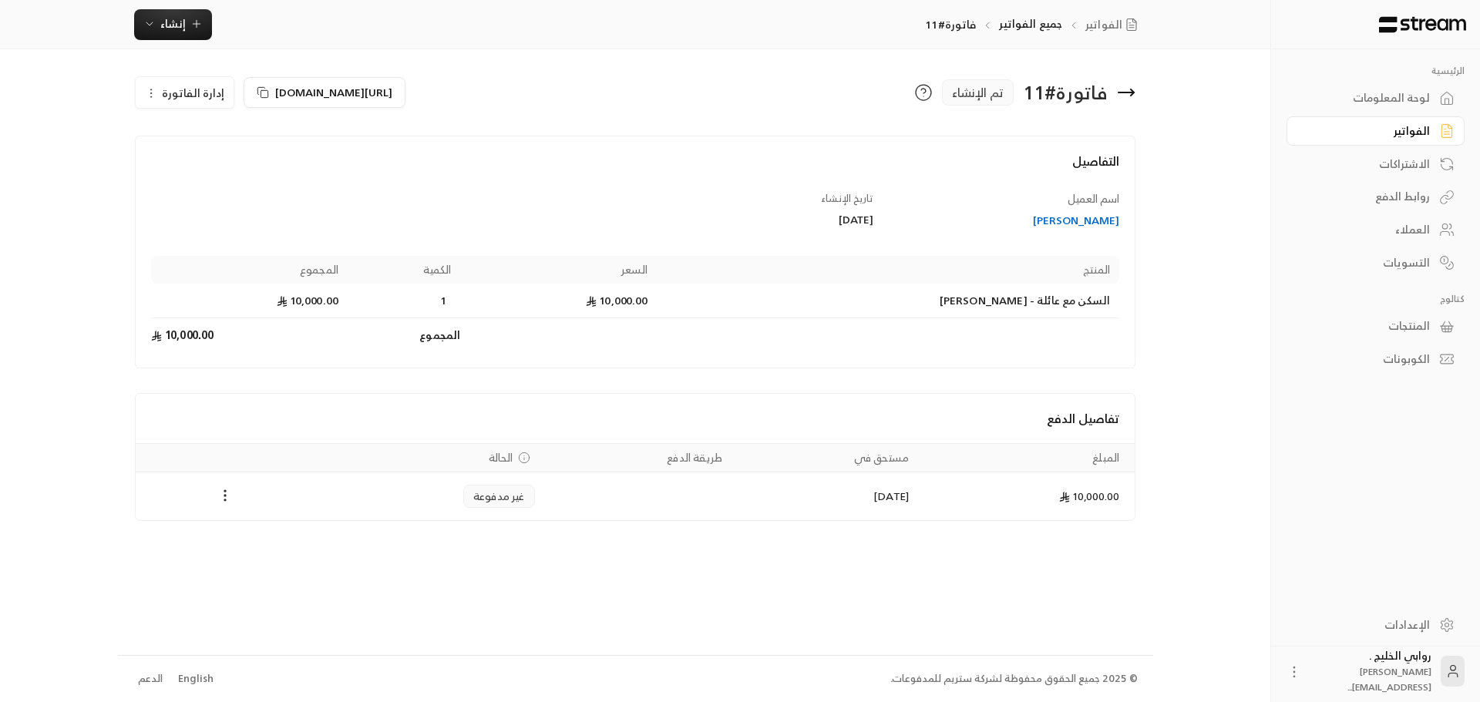
click at [175, 93] on span "إدارة الفاتورة" at bounding box center [193, 92] width 62 height 19
click at [197, 141] on link "تعديل" at bounding box center [194, 138] width 96 height 28
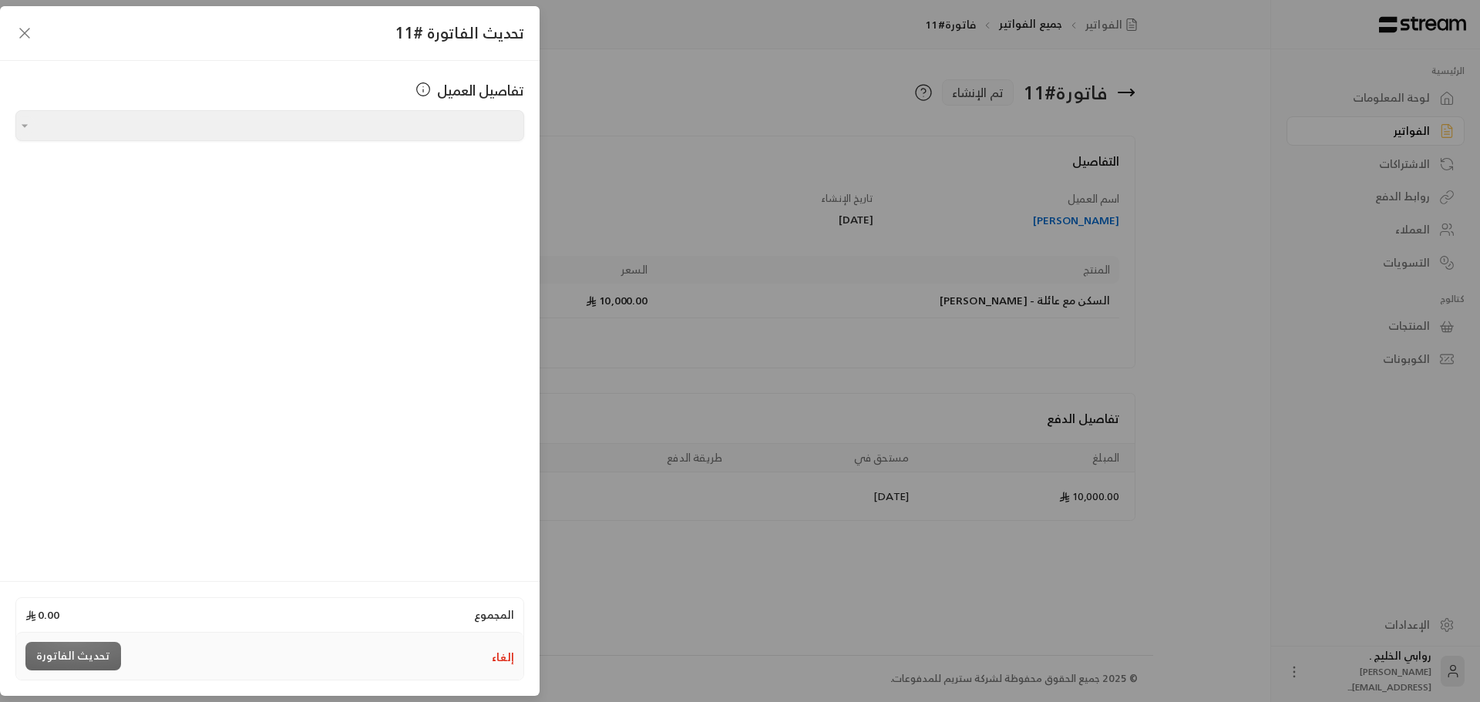
click at [30, 125] on div at bounding box center [23, 125] width 17 height 18
click at [299, 261] on div "تفاصيل العميل اختر العميل اختر العميل" at bounding box center [269, 319] width 539 height 516
click at [99, 656] on div "تحديث الفاتورة" at bounding box center [73, 656] width 96 height 29
click at [423, 89] on icon at bounding box center [422, 89] width 15 height 15
click at [385, 178] on div "تفاصيل العميل اختر العميل اختر العميل" at bounding box center [269, 319] width 539 height 516
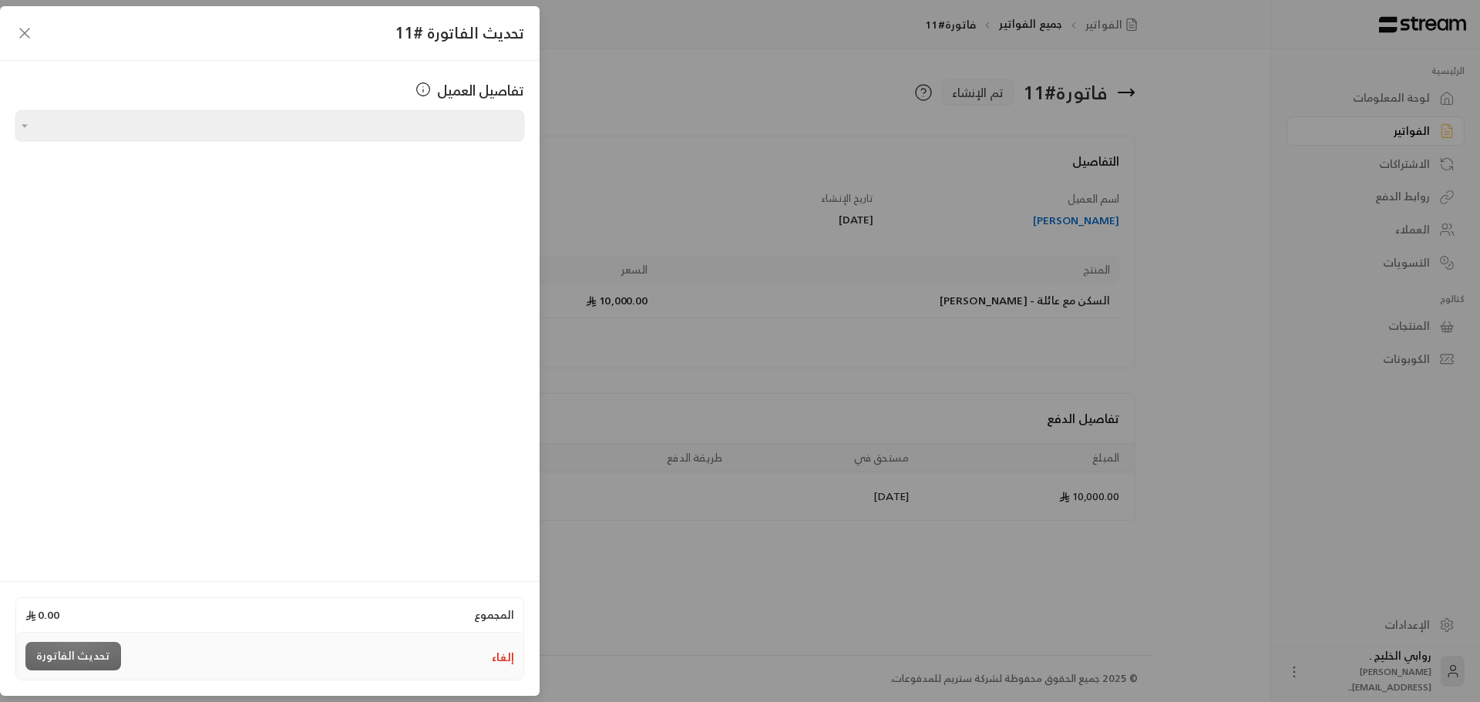
click at [20, 30] on icon "button" at bounding box center [24, 33] width 18 height 18
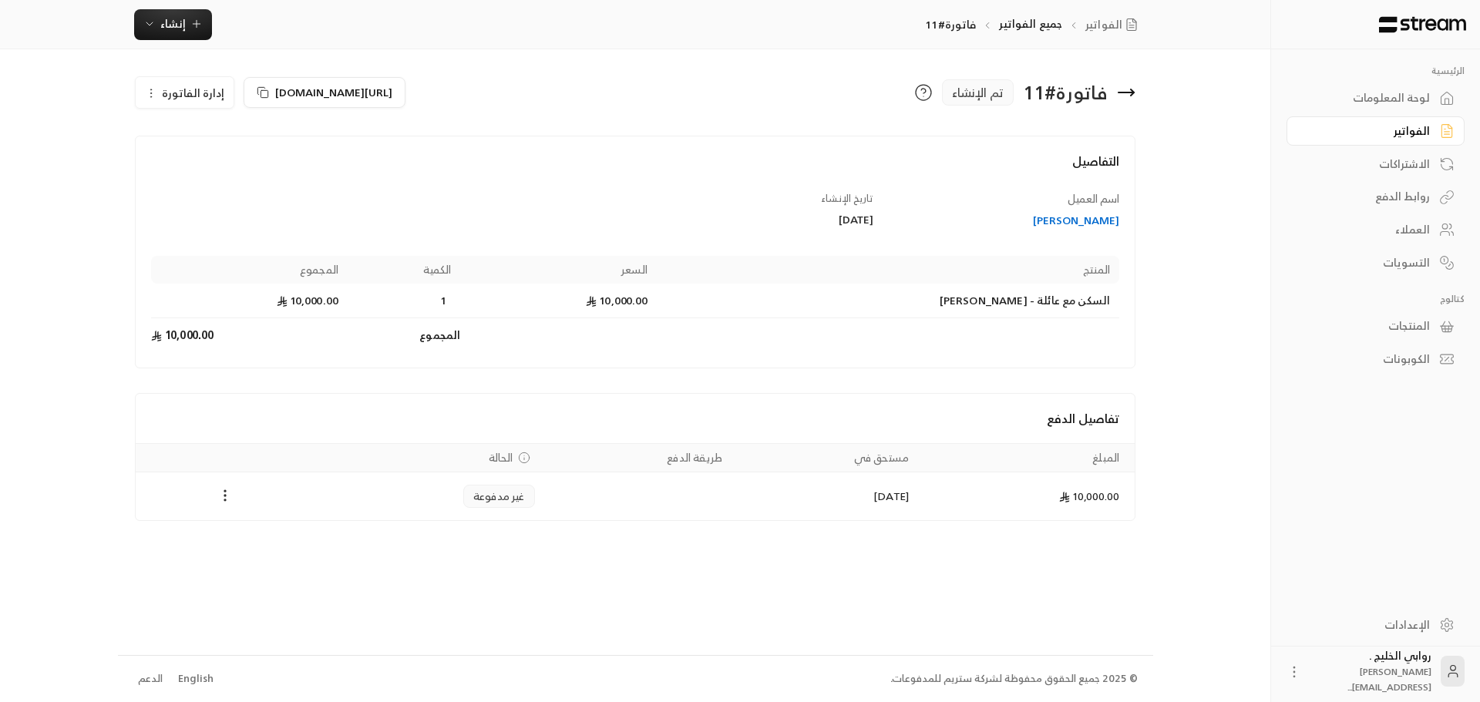
click at [1410, 243] on link "العملاء" at bounding box center [1375, 230] width 178 height 30
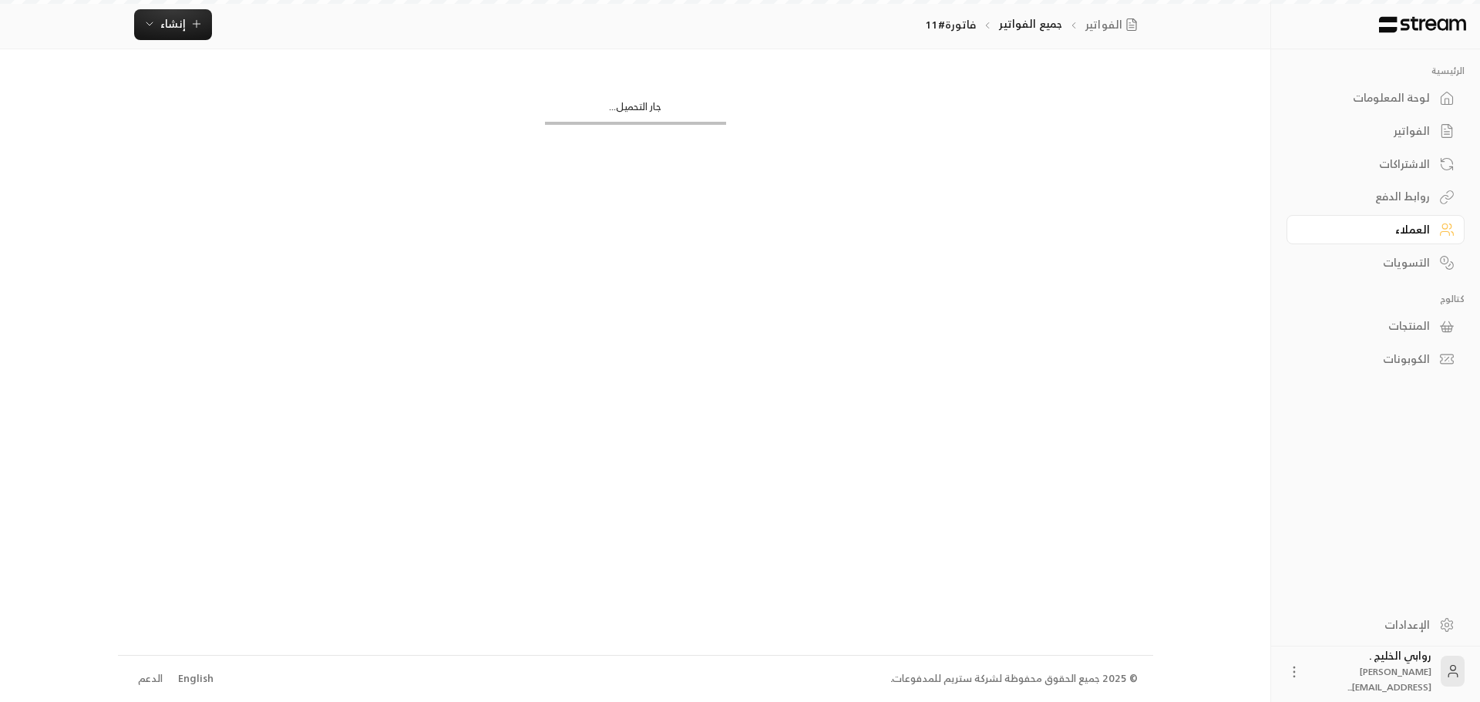
click at [1419, 270] on div "التسويات" at bounding box center [1368, 262] width 124 height 15
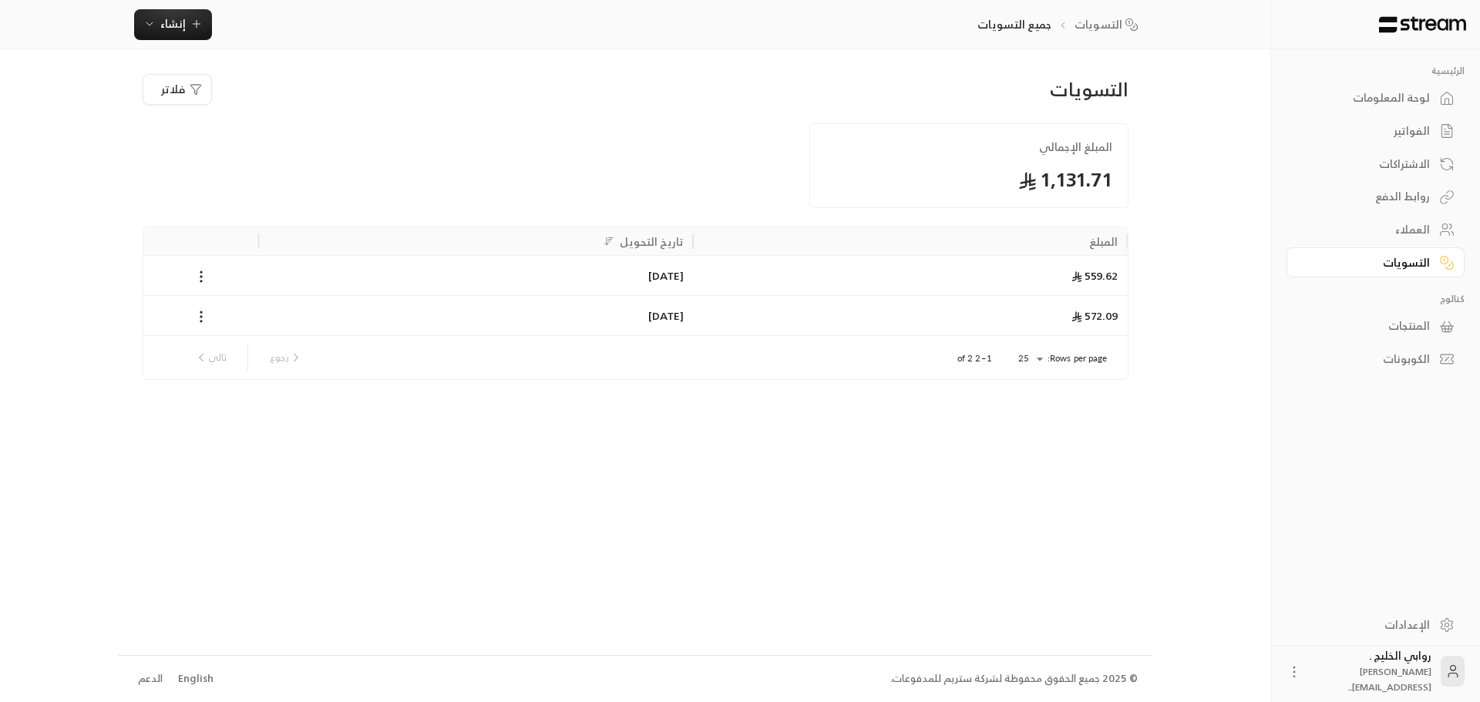
click at [1407, 161] on div "الاشتراكات" at bounding box center [1368, 163] width 124 height 15
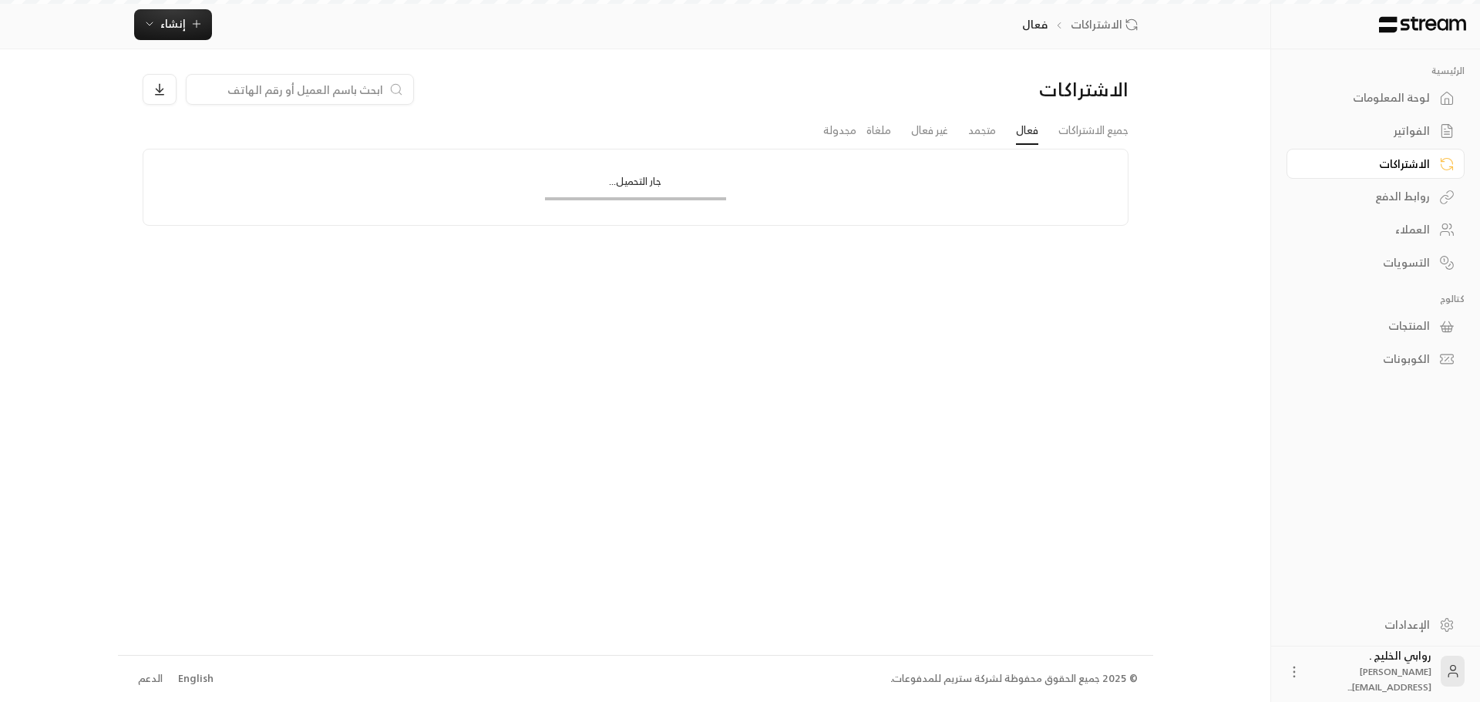
click at [1407, 131] on div "الفواتير" at bounding box center [1368, 130] width 124 height 15
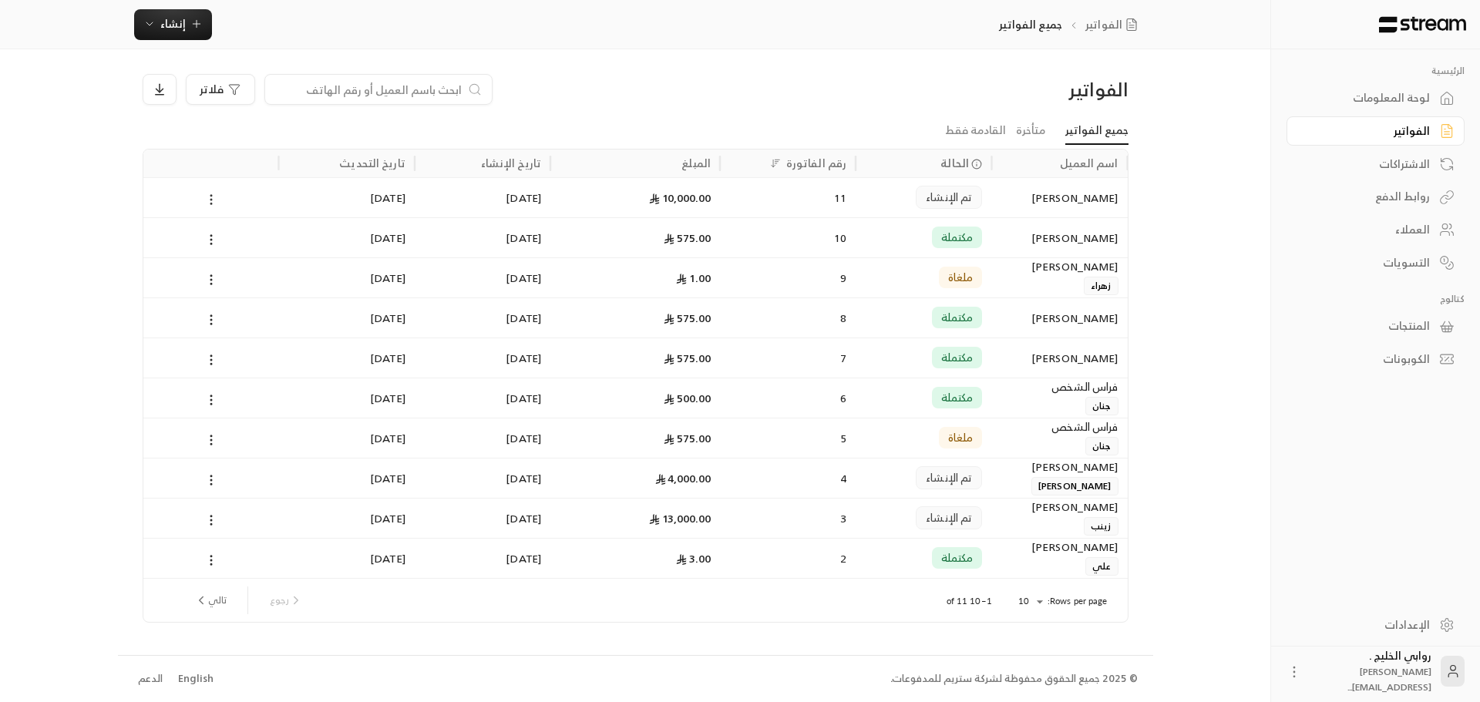
click at [211, 196] on circle at bounding box center [211, 196] width 2 height 2
click at [233, 247] on li "عرض" at bounding box center [228, 240] width 39 height 28
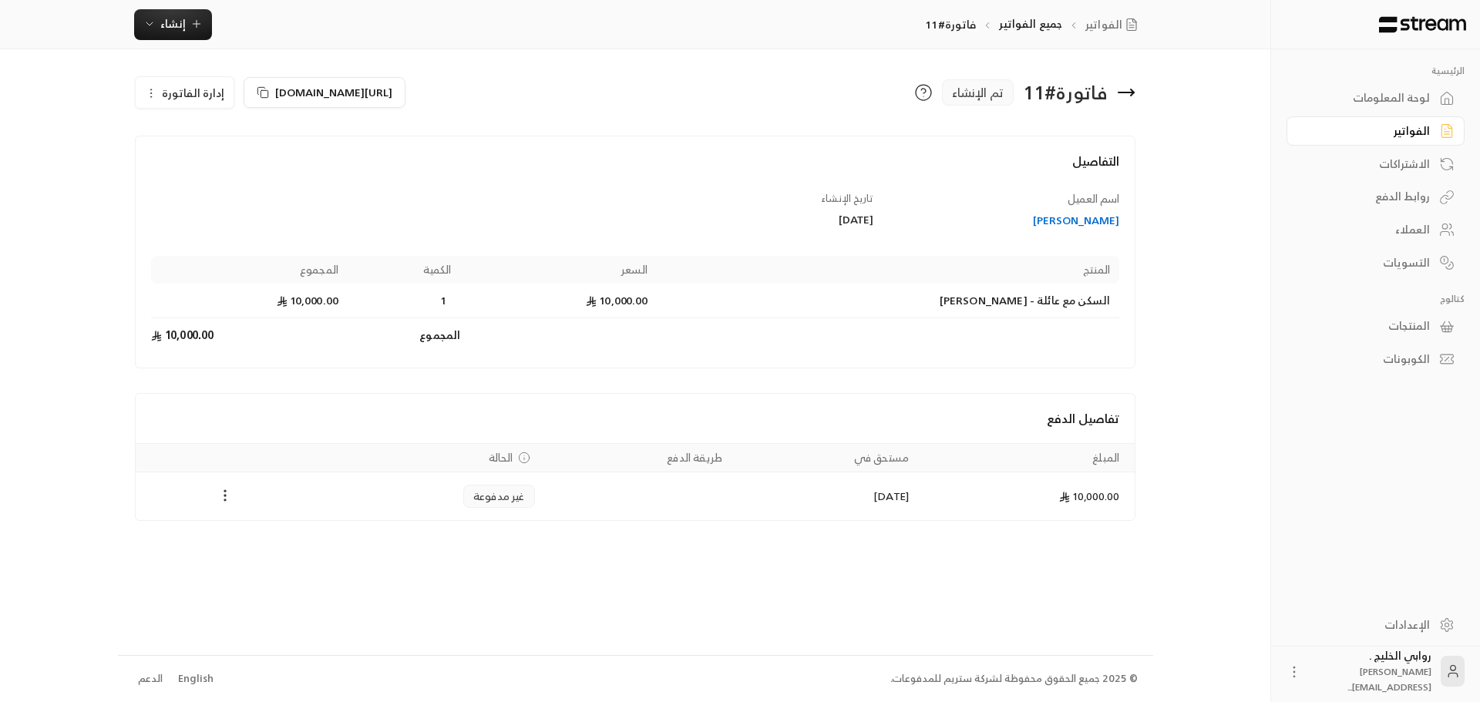
click at [225, 500] on circle "Payments" at bounding box center [226, 500] width 2 height 2
click at [288, 537] on li "تغيير الحالة الى مدفوعة" at bounding box center [282, 536] width 119 height 28
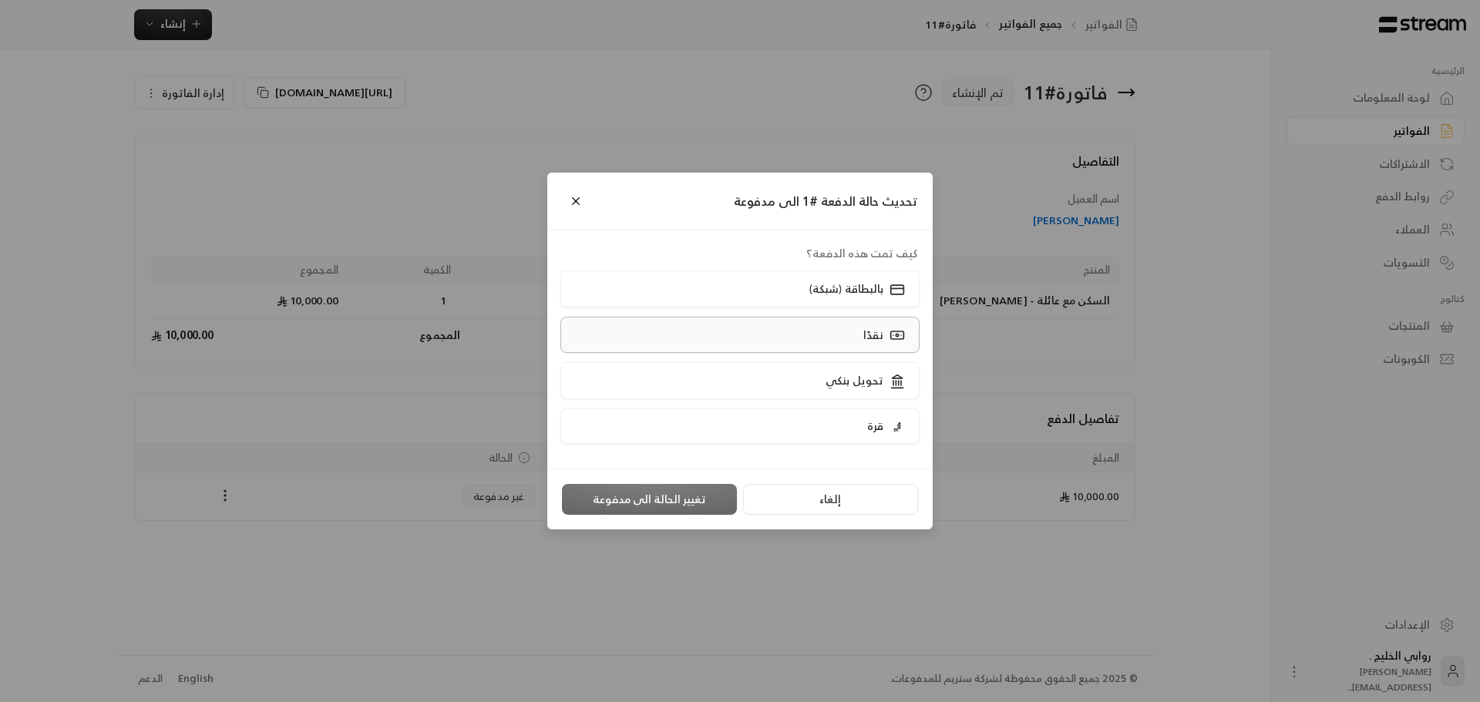
click at [828, 336] on label "نقدًا" at bounding box center [740, 335] width 360 height 36
click at [638, 500] on button "تغيير الحالة الى مدفوعة" at bounding box center [649, 499] width 175 height 31
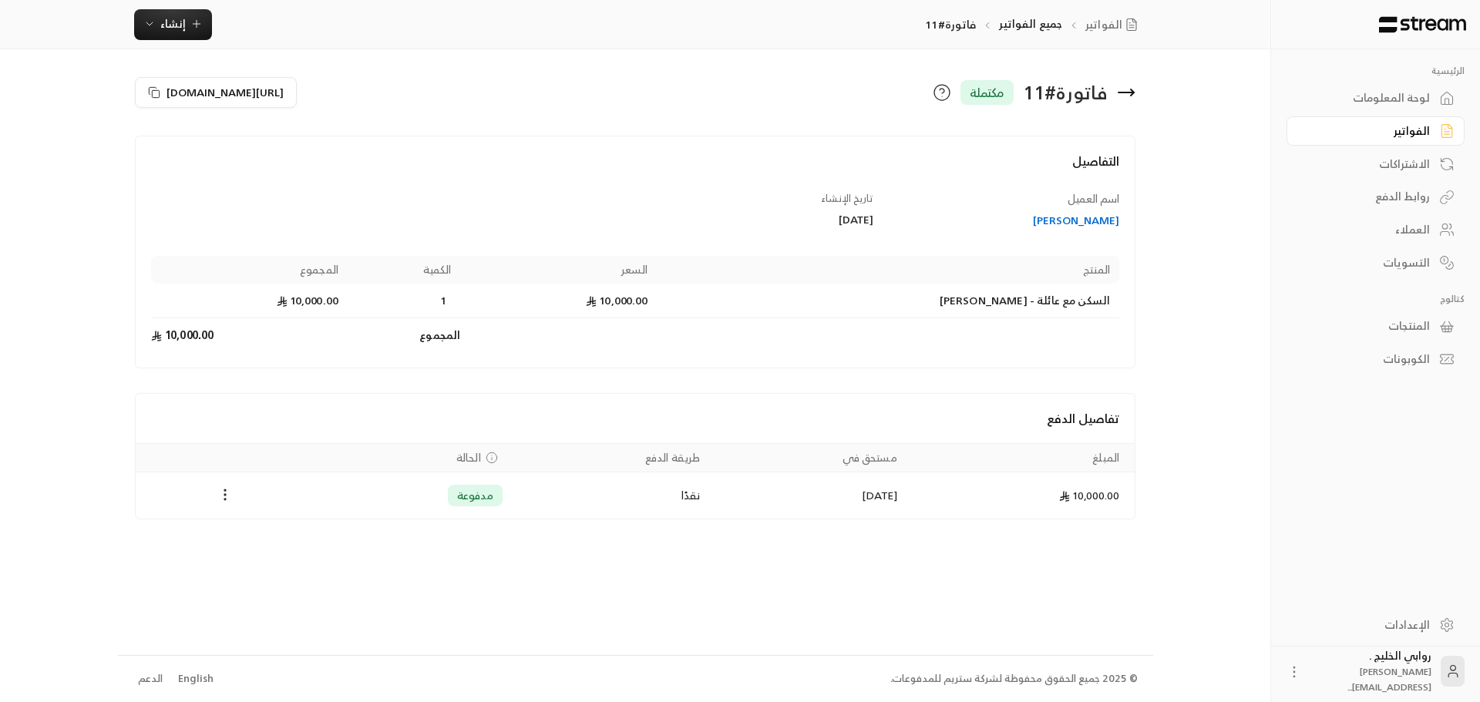
click at [1403, 127] on div "الفواتير" at bounding box center [1368, 130] width 124 height 15
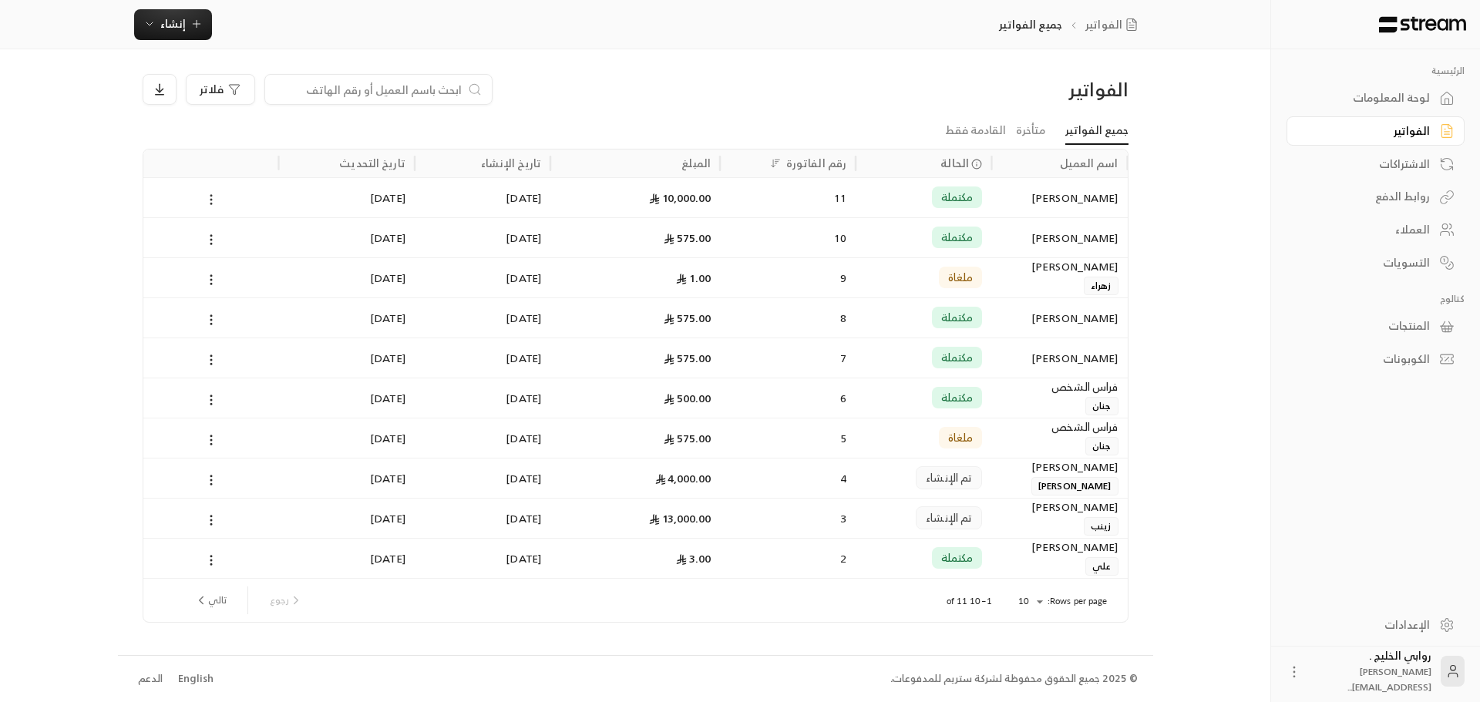
click at [212, 197] on icon at bounding box center [211, 200] width 14 height 14
click at [543, 133] on div at bounding box center [740, 351] width 1480 height 702
